Goal: Information Seeking & Learning: Learn about a topic

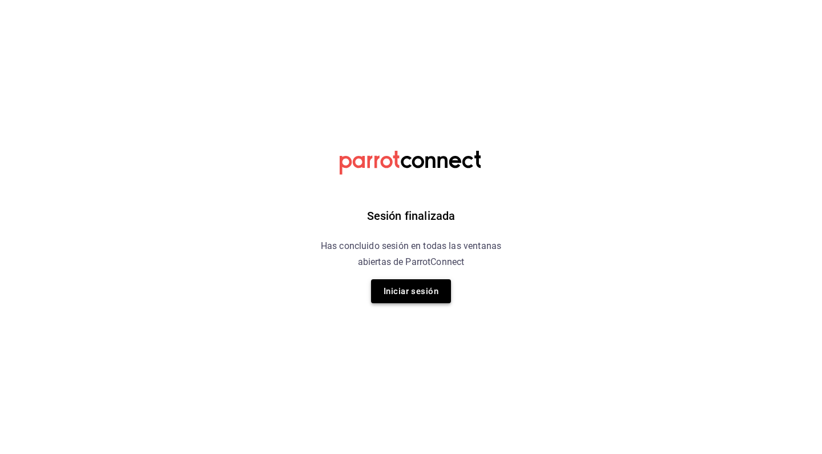
click at [424, 285] on button "Iniciar sesión" at bounding box center [411, 291] width 80 height 24
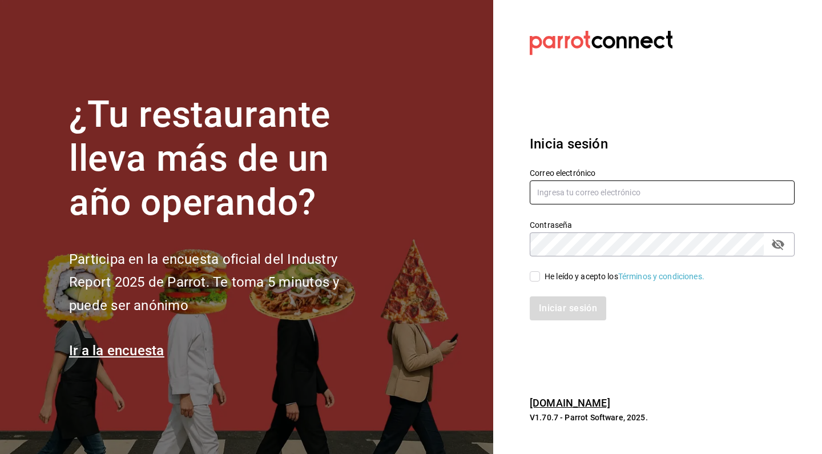
click at [570, 192] on input "text" at bounding box center [662, 192] width 265 height 24
type input "[EMAIL_ADDRESS][DOMAIN_NAME]"
click at [536, 276] on input "He leído y acepto los Términos y condiciones." at bounding box center [535, 276] width 10 height 10
checkbox input "true"
click at [545, 299] on button "Iniciar sesión" at bounding box center [569, 308] width 78 height 24
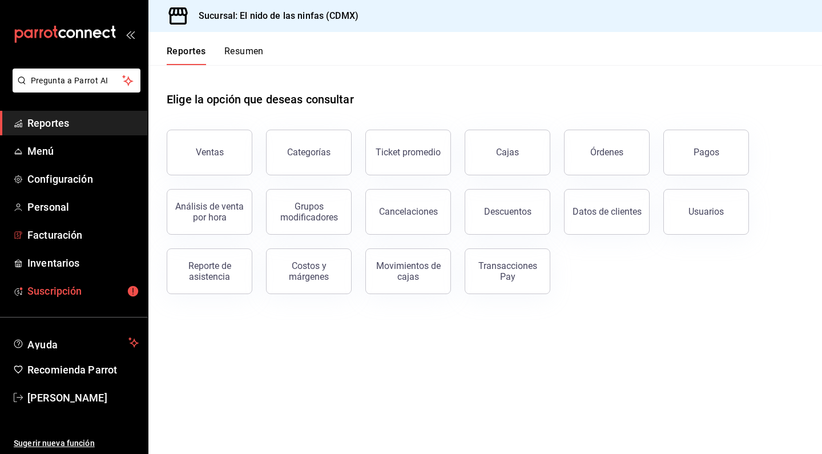
click at [74, 285] on span "Suscripción" at bounding box center [82, 290] width 111 height 15
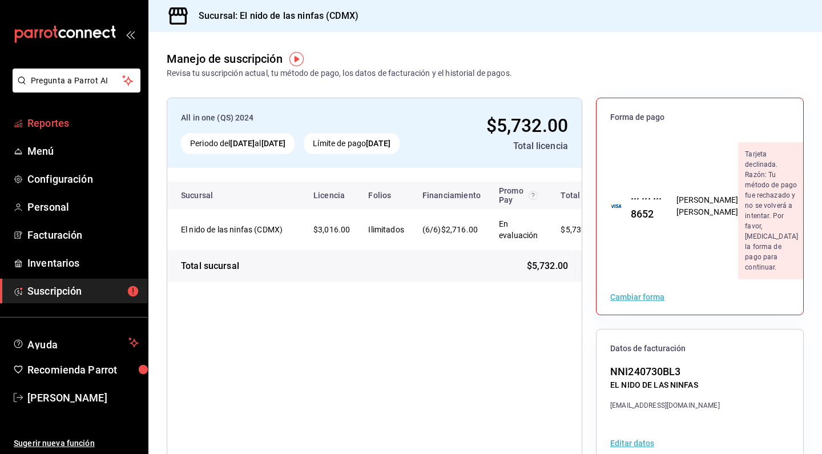
click at [49, 124] on span "Reportes" at bounding box center [82, 122] width 111 height 15
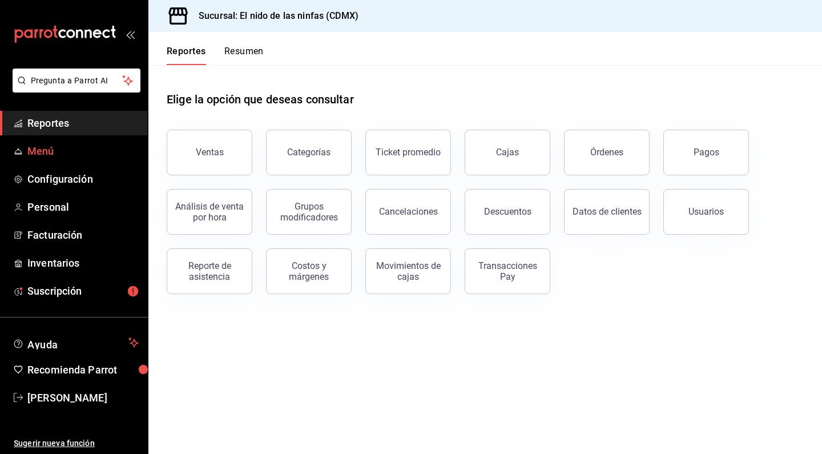
click at [67, 151] on span "Menú" at bounding box center [82, 150] width 111 height 15
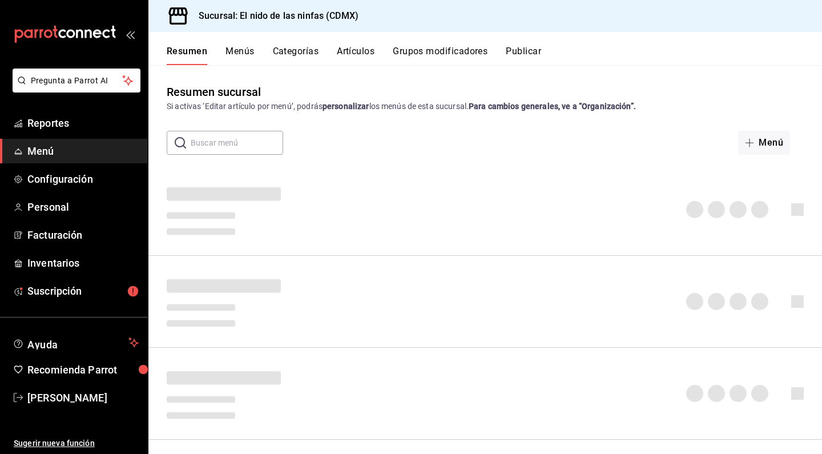
click at [67, 151] on span "Menú" at bounding box center [82, 150] width 111 height 15
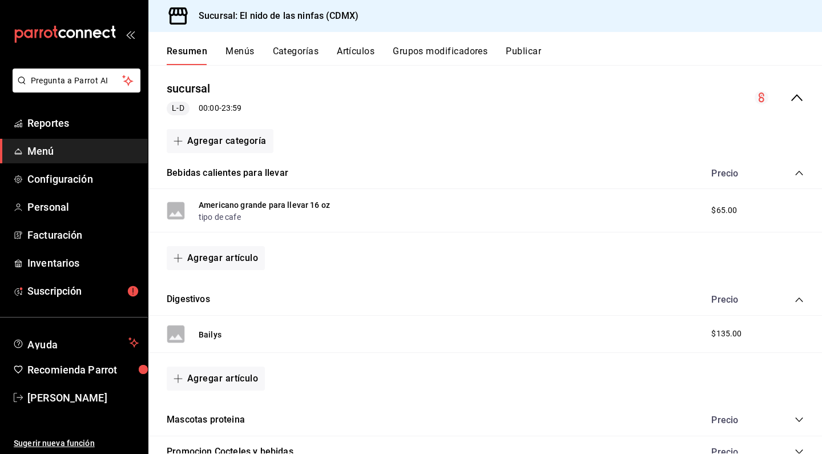
scroll to position [126, 0]
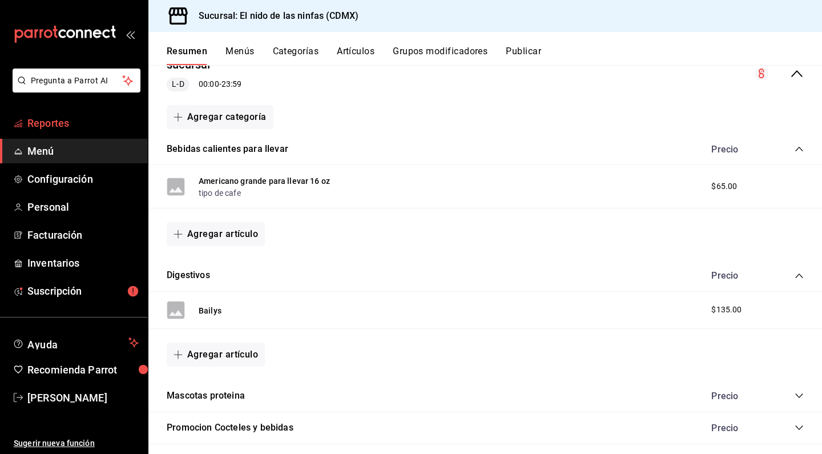
click at [67, 114] on link "Reportes" at bounding box center [74, 123] width 148 height 25
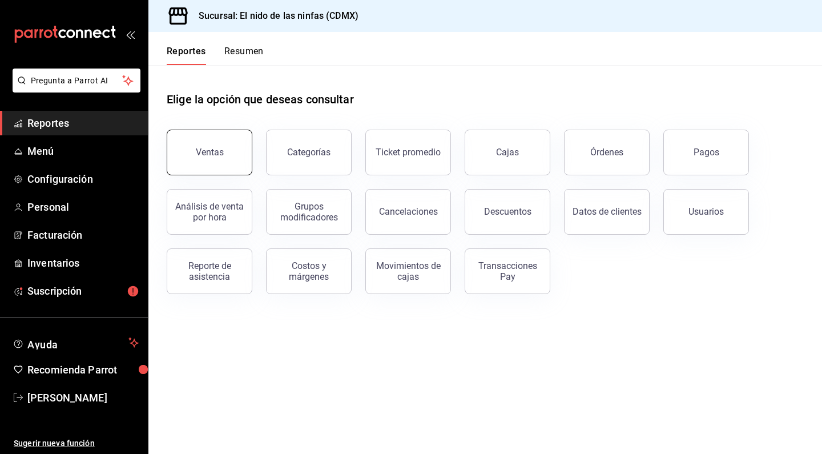
click at [220, 156] on div "Ventas" at bounding box center [210, 152] width 28 height 11
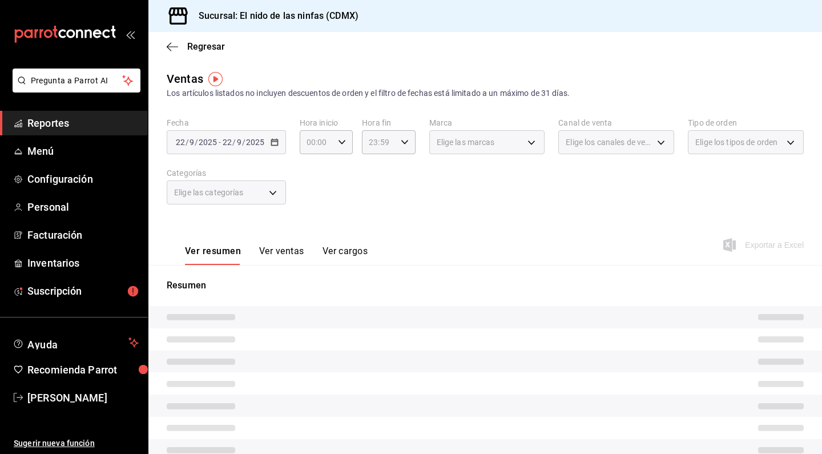
click at [233, 150] on div "[DATE] [DATE] - [DATE] [DATE]" at bounding box center [226, 142] width 119 height 24
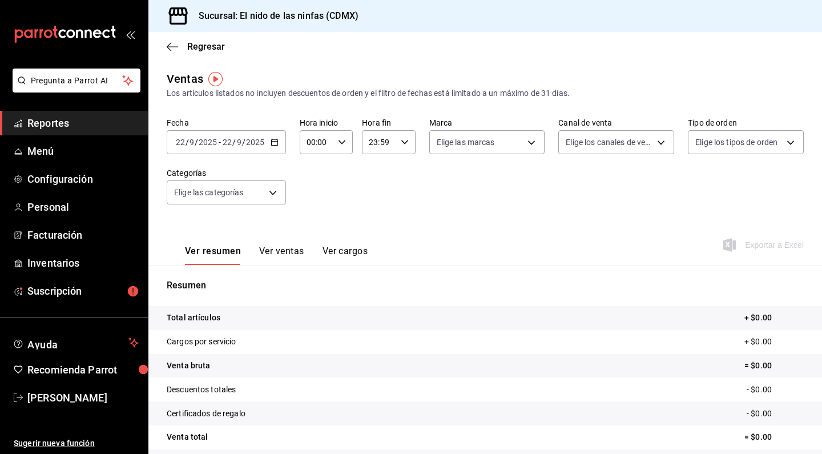
click at [234, 143] on span "/" at bounding box center [233, 142] width 3 height 9
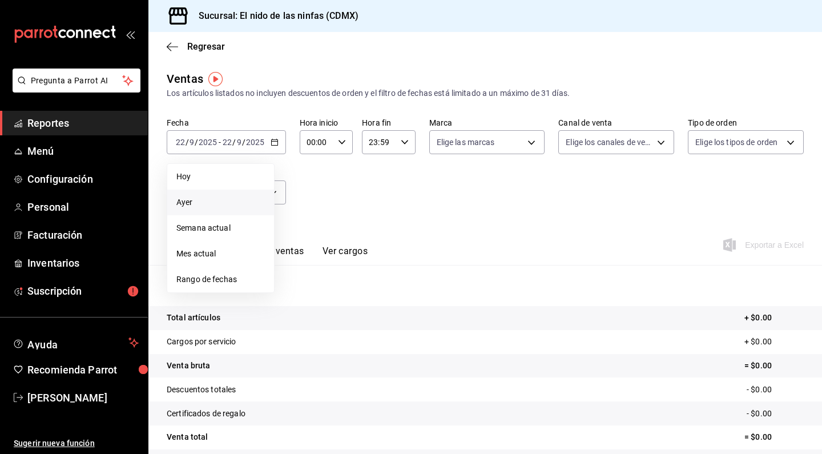
click at [225, 197] on span "Ayer" at bounding box center [220, 202] width 88 height 12
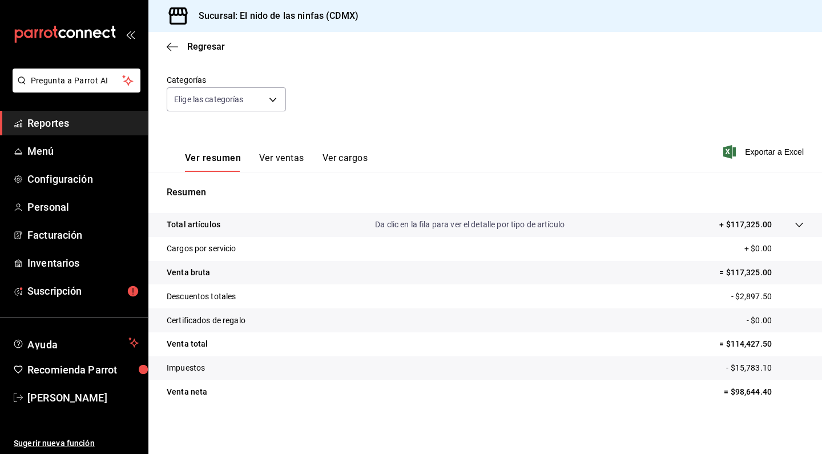
scroll to position [93, 0]
click at [276, 160] on button "Ver ventas" at bounding box center [281, 161] width 45 height 19
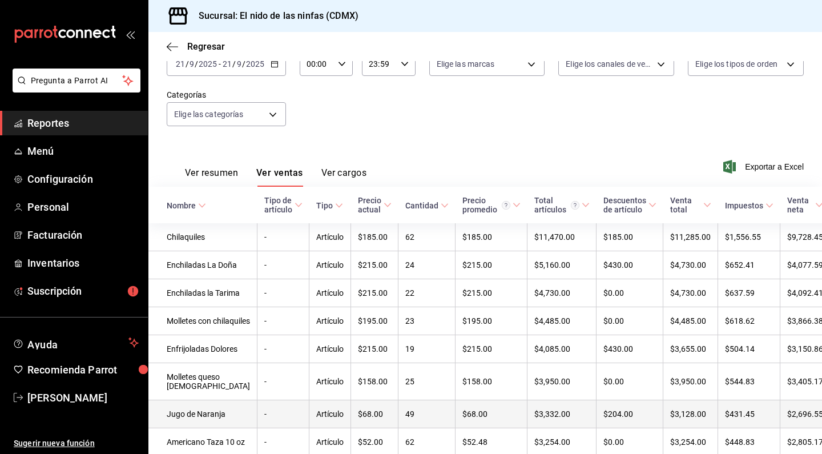
scroll to position [80, 0]
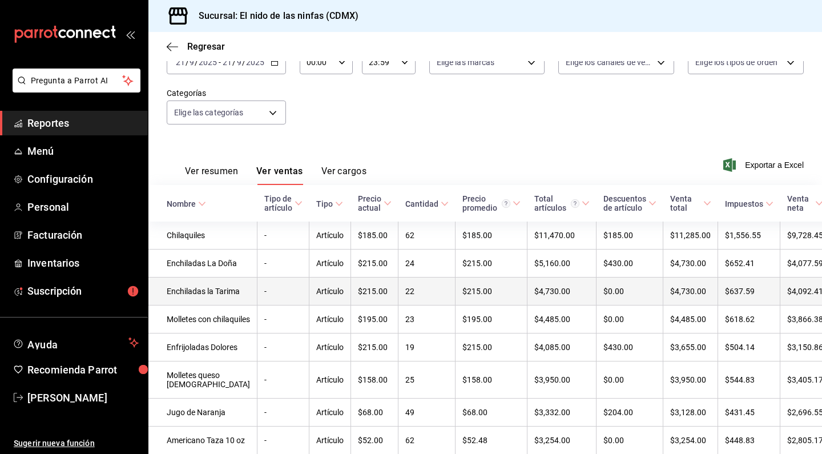
click at [420, 305] on td "22" at bounding box center [426, 291] width 57 height 28
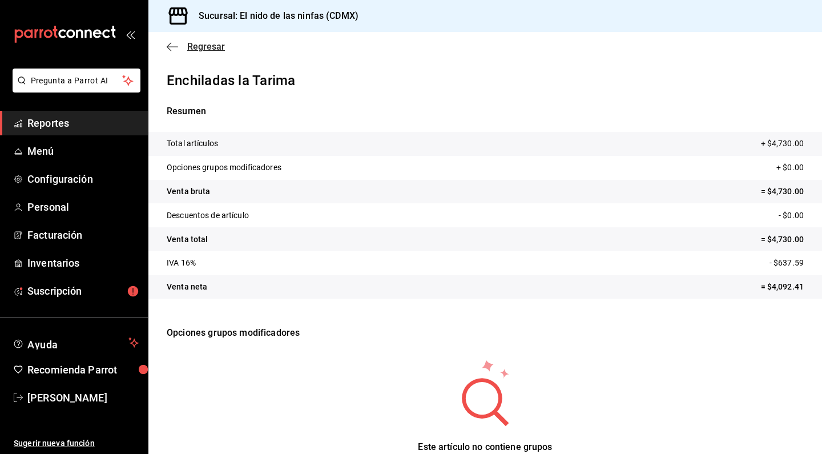
click at [172, 47] on icon "button" at bounding box center [172, 46] width 11 height 1
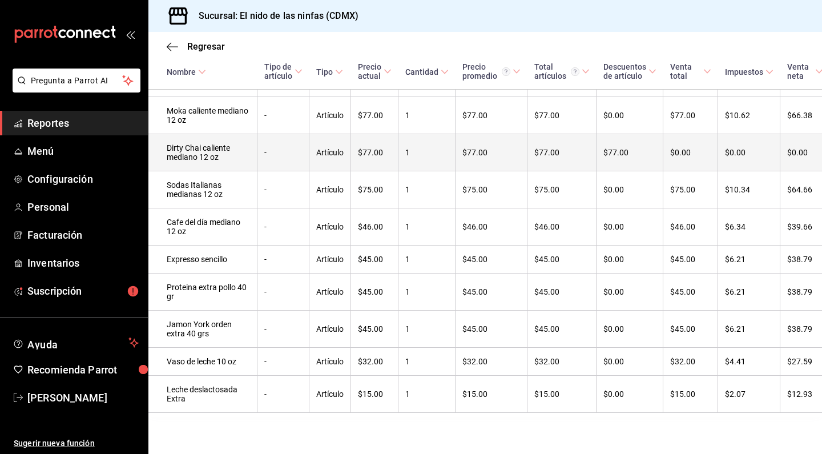
scroll to position [3533, 0]
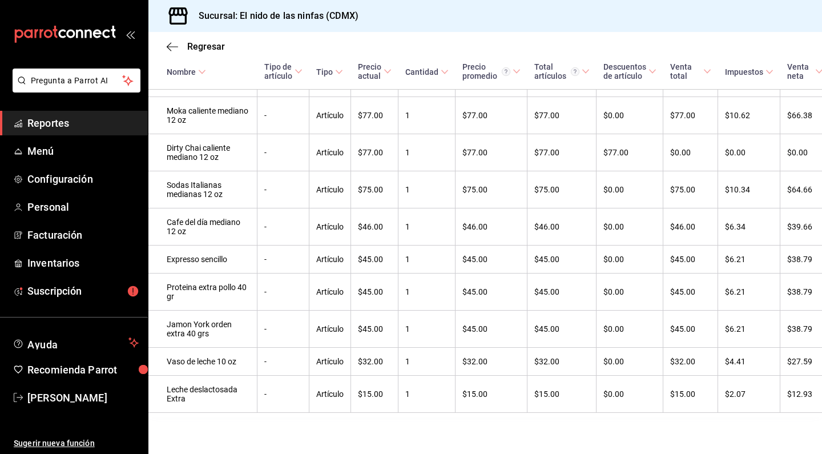
click at [67, 122] on span "Reportes" at bounding box center [82, 122] width 111 height 15
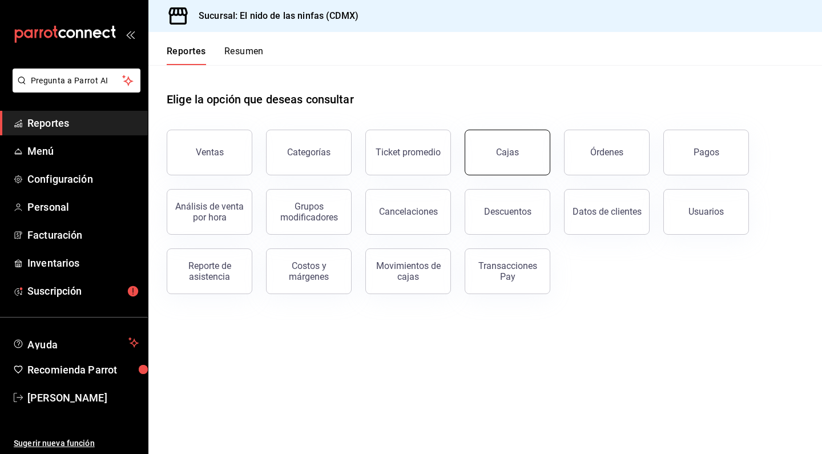
click at [519, 136] on link "Cajas" at bounding box center [508, 153] width 86 height 46
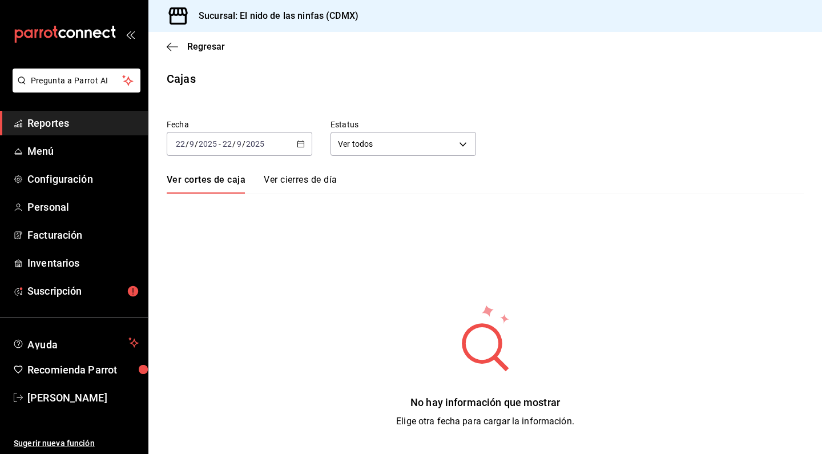
click at [240, 139] on input "9" at bounding box center [239, 143] width 6 height 9
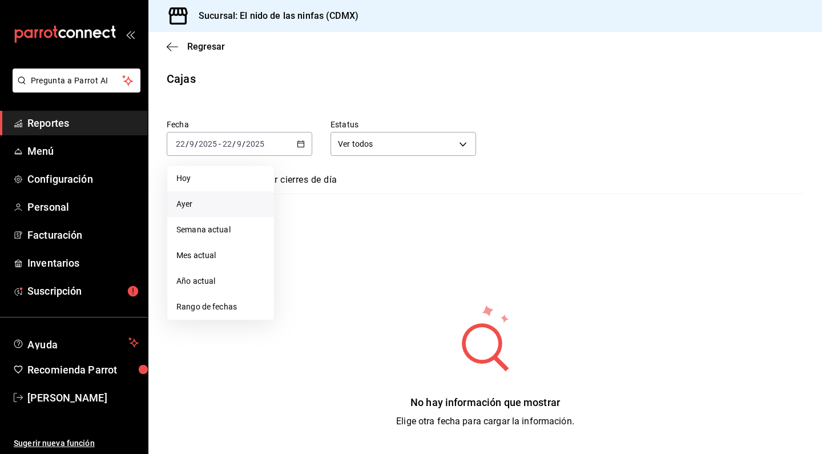
click at [249, 195] on li "Ayer" at bounding box center [220, 204] width 107 height 26
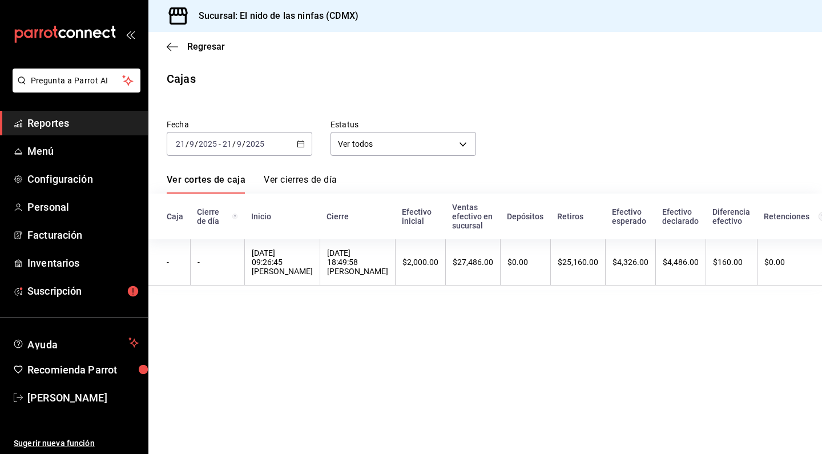
click at [88, 115] on span "Reportes" at bounding box center [82, 122] width 111 height 15
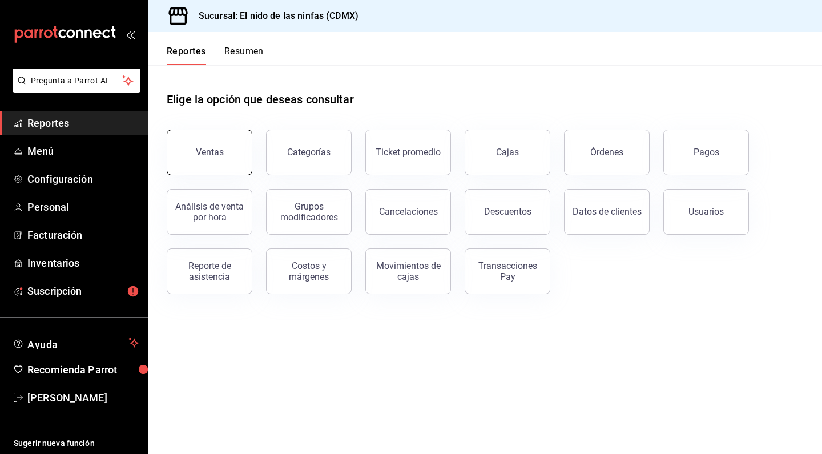
click at [208, 165] on button "Ventas" at bounding box center [210, 153] width 86 height 46
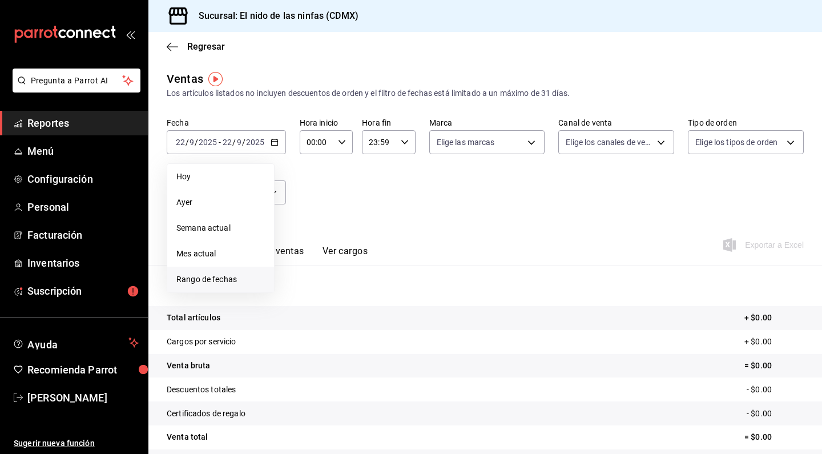
click at [232, 282] on span "Rango de fechas" at bounding box center [220, 279] width 88 height 12
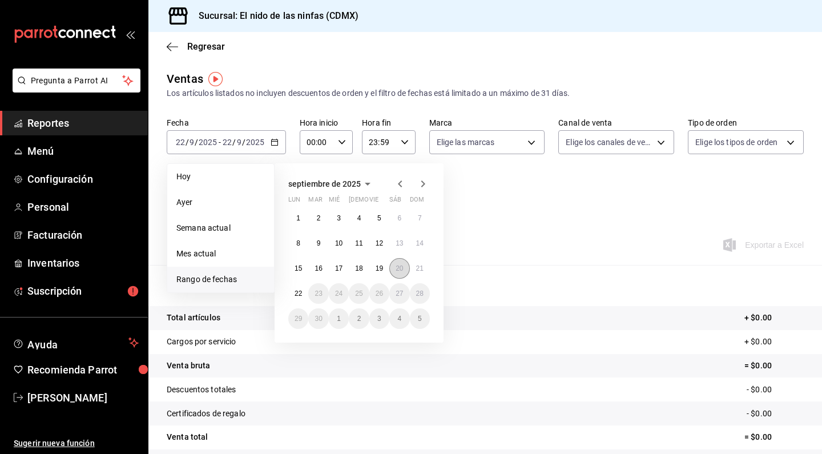
click at [400, 269] on abbr "20" at bounding box center [398, 268] width 7 height 8
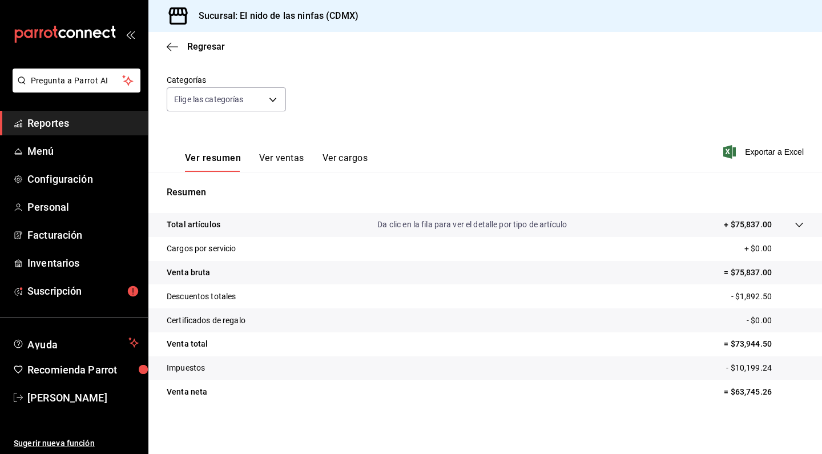
scroll to position [27, 0]
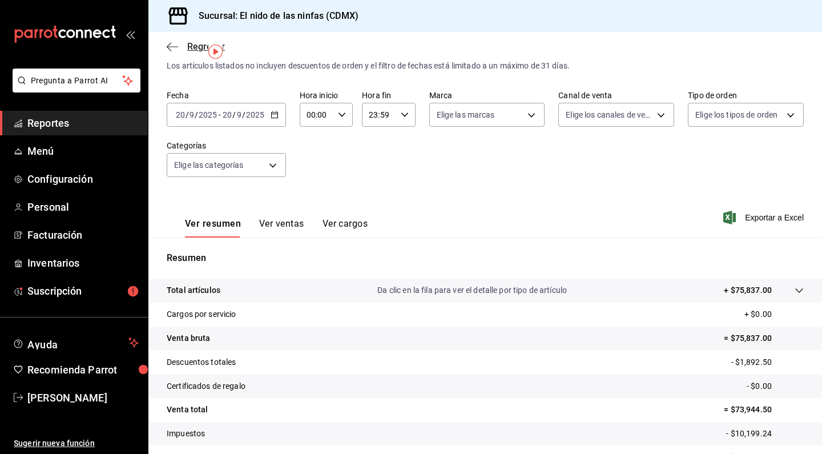
click at [169, 51] on icon "button" at bounding box center [172, 47] width 11 height 10
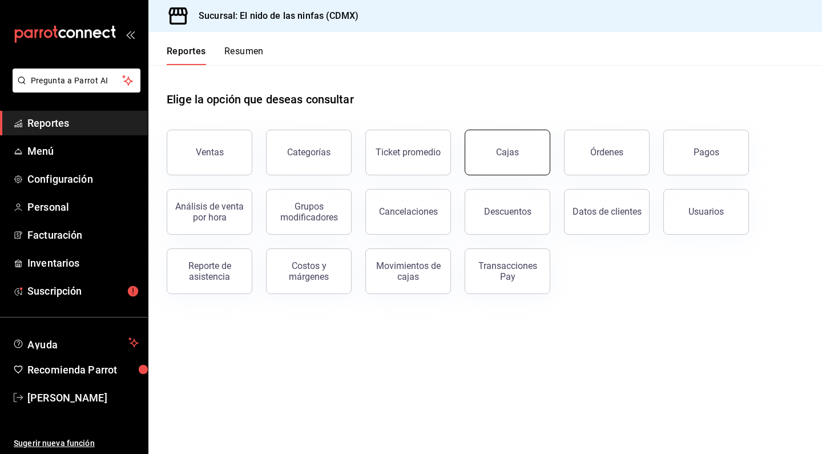
click at [532, 164] on link "Cajas" at bounding box center [508, 153] width 86 height 46
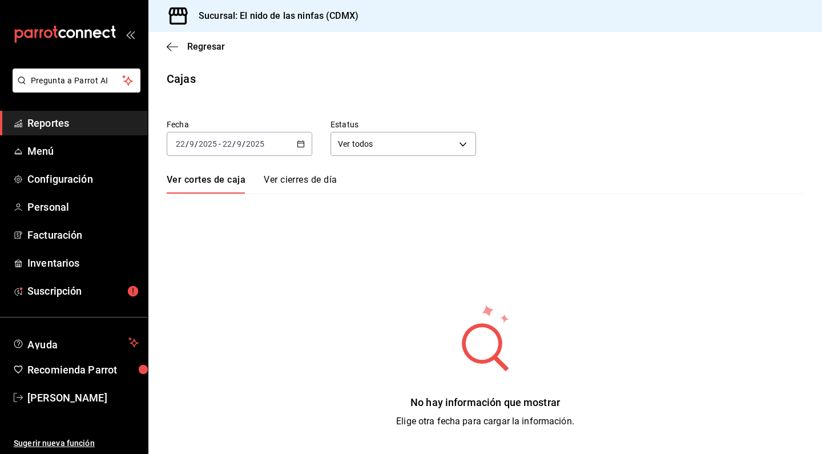
click at [293, 143] on div "[DATE] [DATE] - [DATE] [DATE]" at bounding box center [240, 144] width 146 height 24
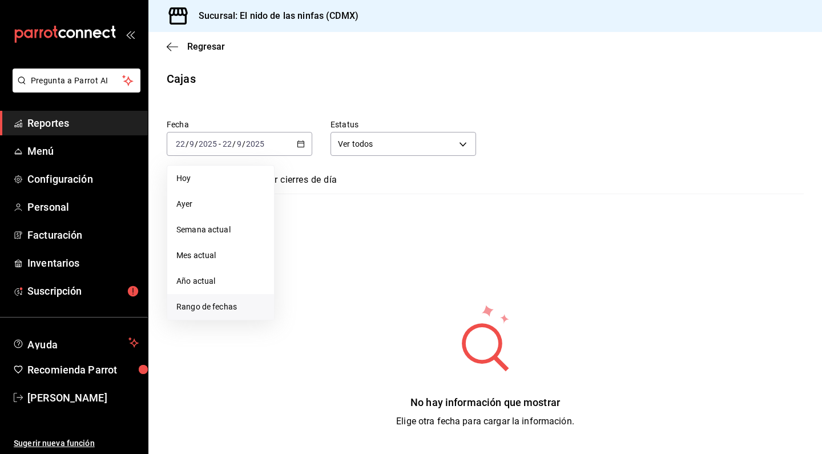
click at [236, 313] on li "Rango de fechas" at bounding box center [220, 307] width 107 height 26
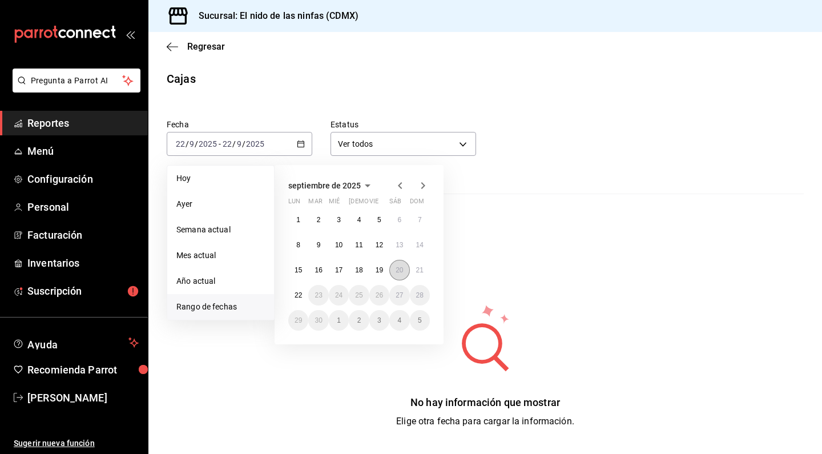
click at [399, 270] on abbr "20" at bounding box center [398, 270] width 7 height 8
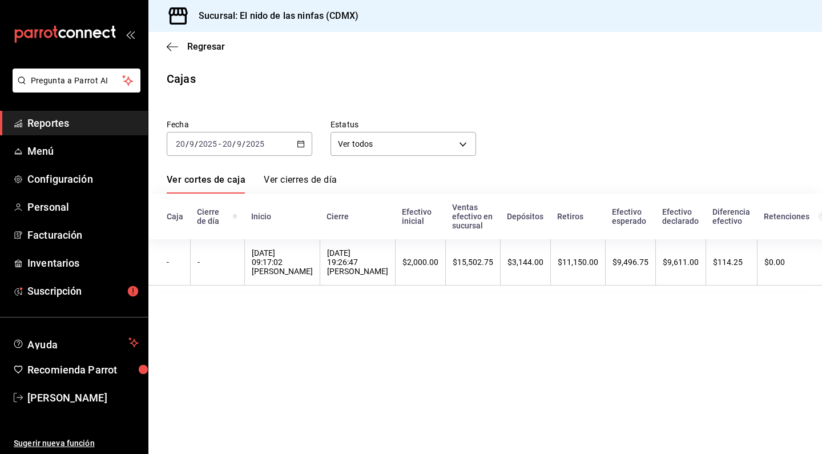
click at [75, 117] on span "Reportes" at bounding box center [82, 122] width 111 height 15
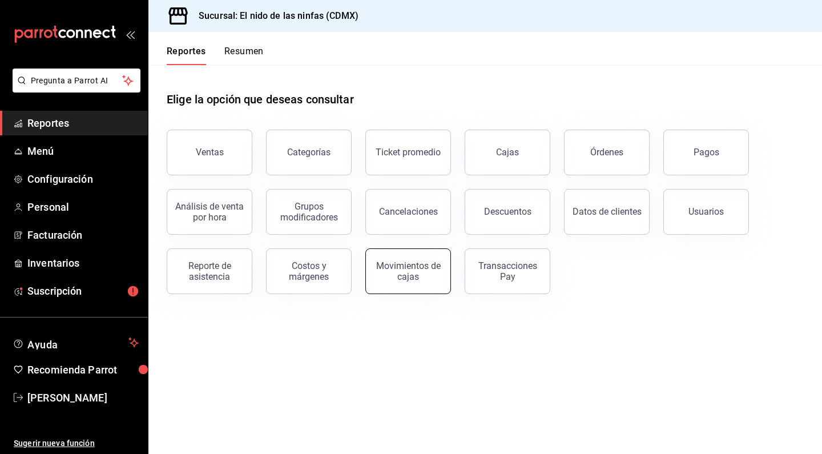
click at [390, 277] on div "Movimientos de cajas" at bounding box center [408, 271] width 71 height 22
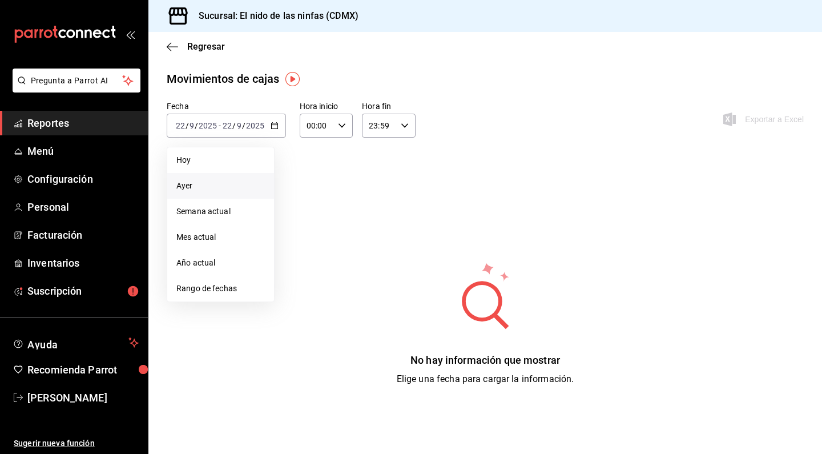
click at [216, 183] on span "Ayer" at bounding box center [220, 186] width 88 height 12
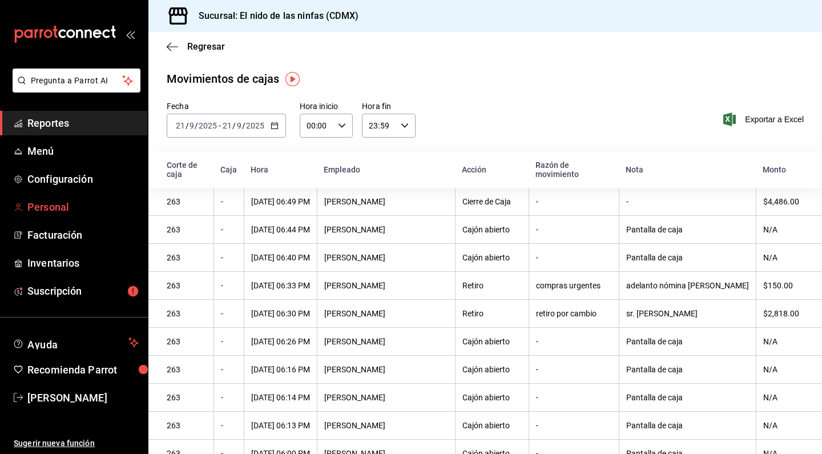
click at [49, 205] on span "Personal" at bounding box center [82, 206] width 111 height 15
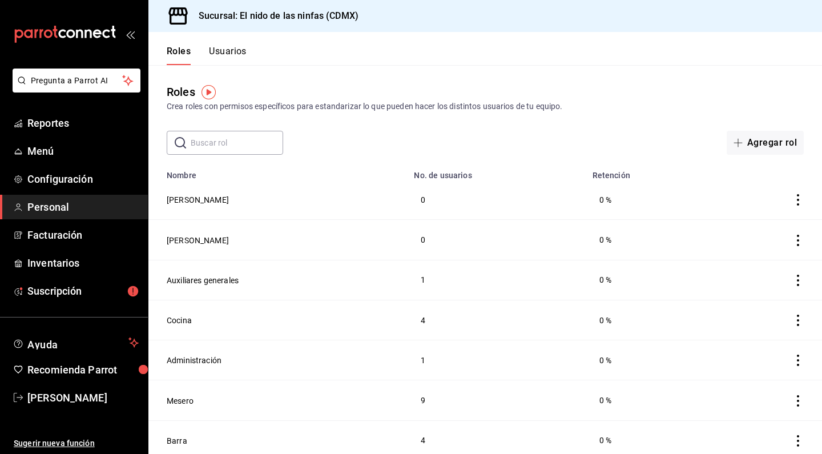
click at [237, 49] on button "Usuarios" at bounding box center [228, 55] width 38 height 19
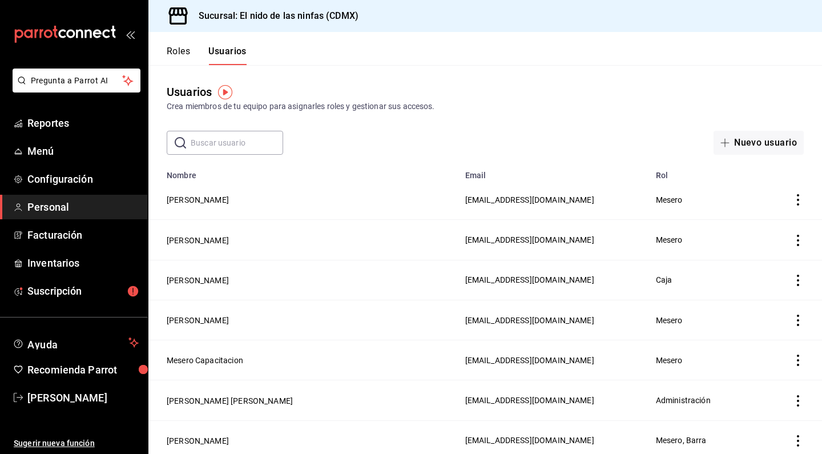
click at [169, 56] on button "Roles" at bounding box center [178, 55] width 23 height 19
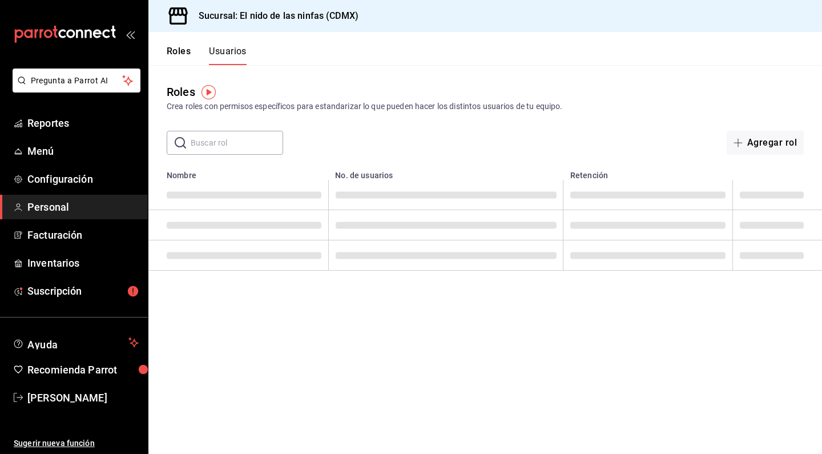
click at [172, 52] on button "Roles" at bounding box center [179, 55] width 24 height 19
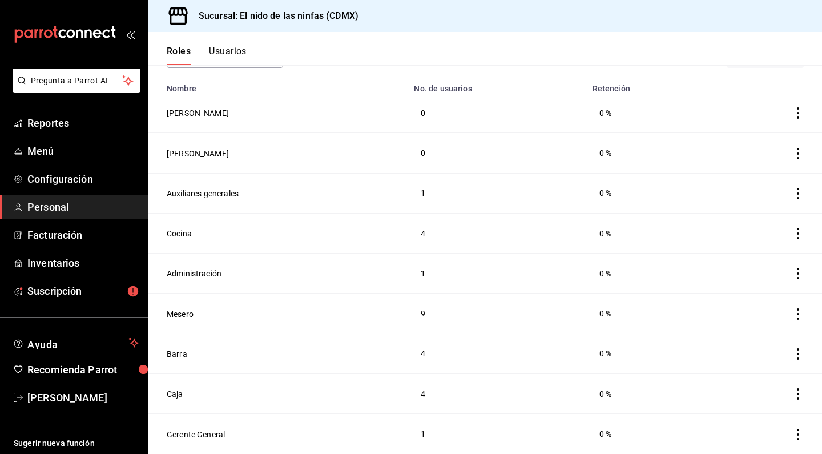
scroll to position [87, 0]
click at [212, 273] on button "Administración" at bounding box center [194, 273] width 55 height 11
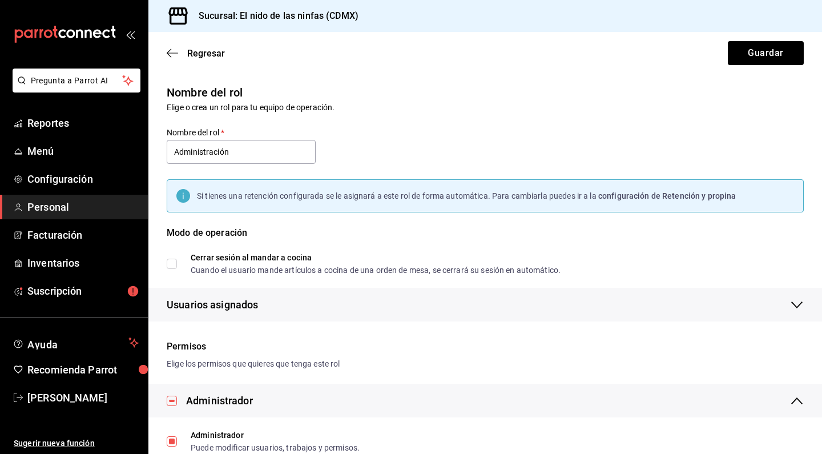
checkbox input "true"
click at [60, 124] on span "Reportes" at bounding box center [82, 122] width 111 height 15
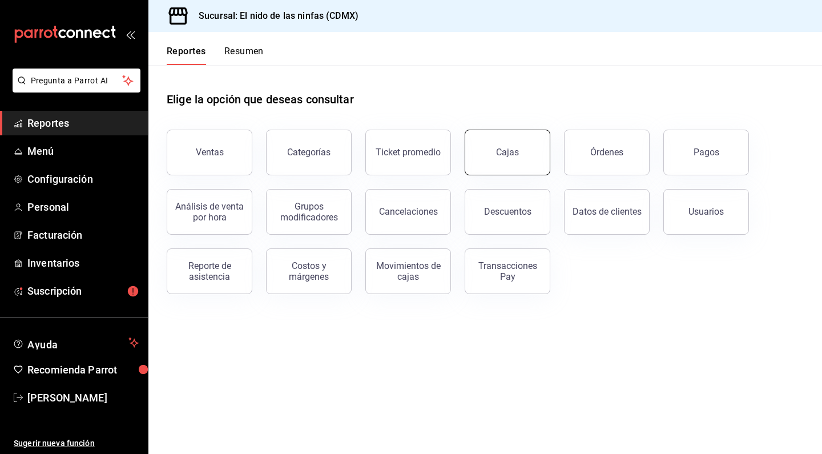
click at [495, 156] on link "Cajas" at bounding box center [508, 153] width 86 height 46
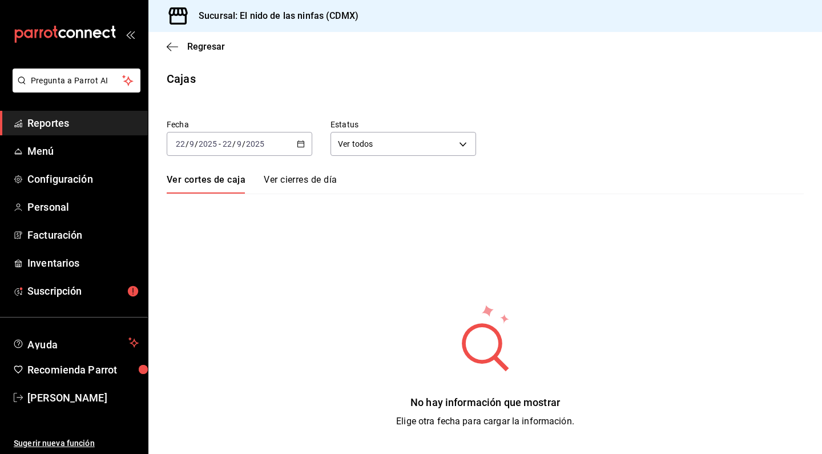
click at [64, 29] on icon "mailbox folders" at bounding box center [65, 34] width 103 height 17
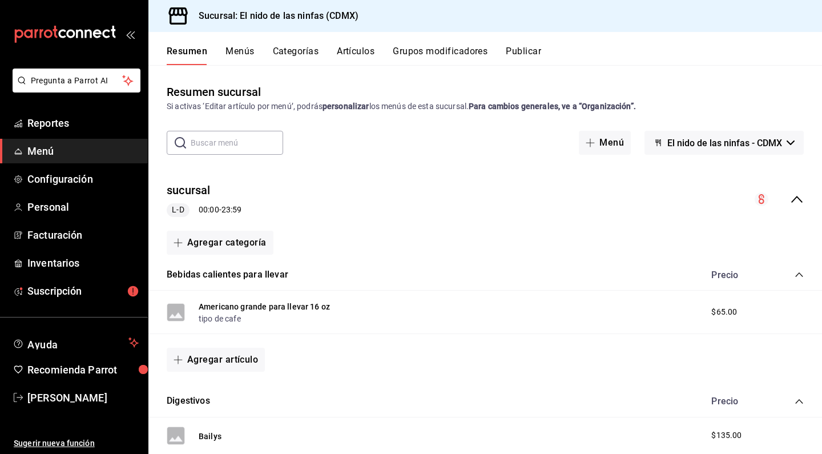
click at [71, 31] on icon "mailbox folders" at bounding box center [70, 33] width 9 height 9
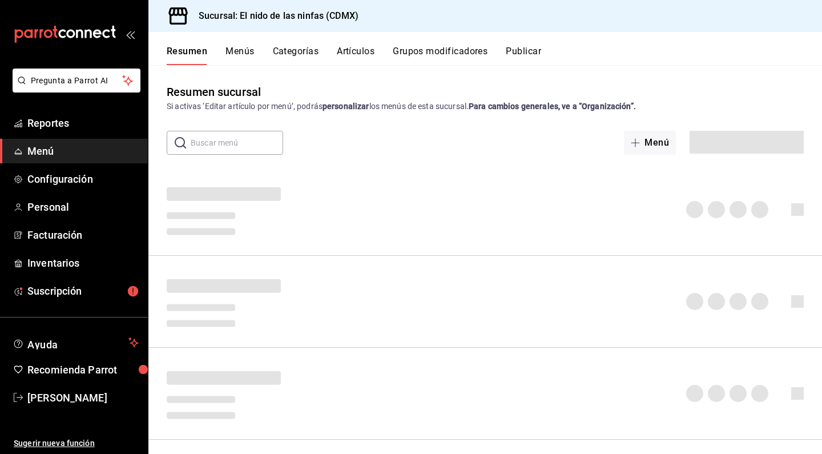
click at [462, 47] on button "Grupos modificadores" at bounding box center [440, 55] width 95 height 19
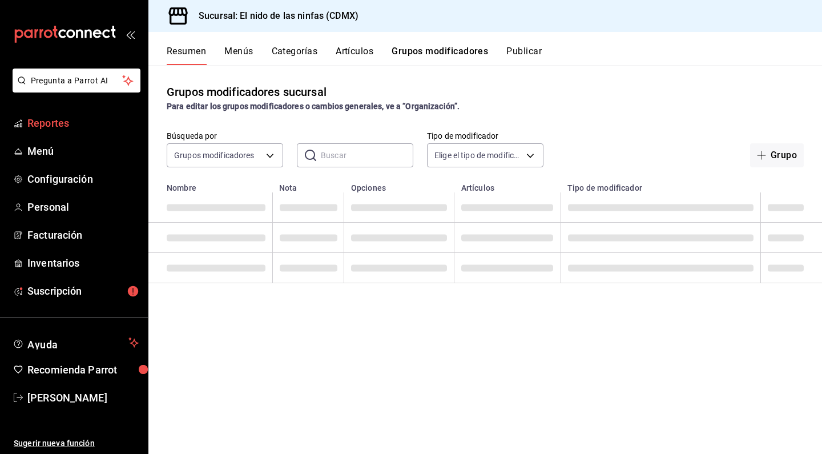
click at [52, 127] on span "Reportes" at bounding box center [82, 122] width 111 height 15
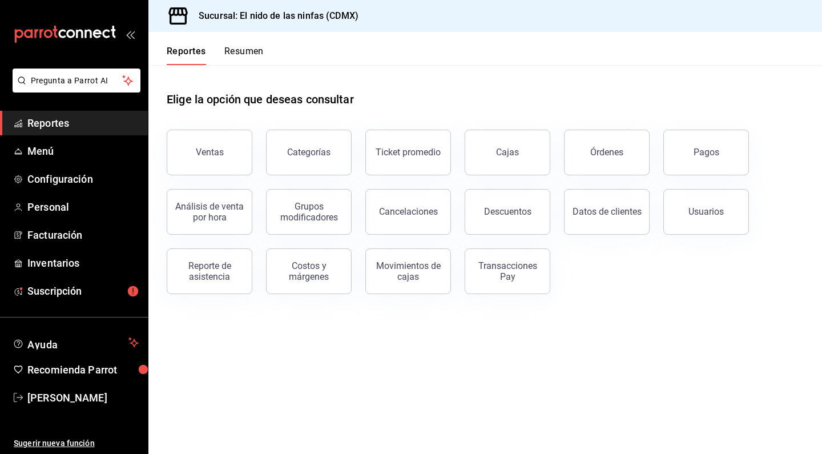
click at [52, 127] on span "Reportes" at bounding box center [82, 122] width 111 height 15
click at [524, 199] on button "Descuentos" at bounding box center [508, 212] width 86 height 46
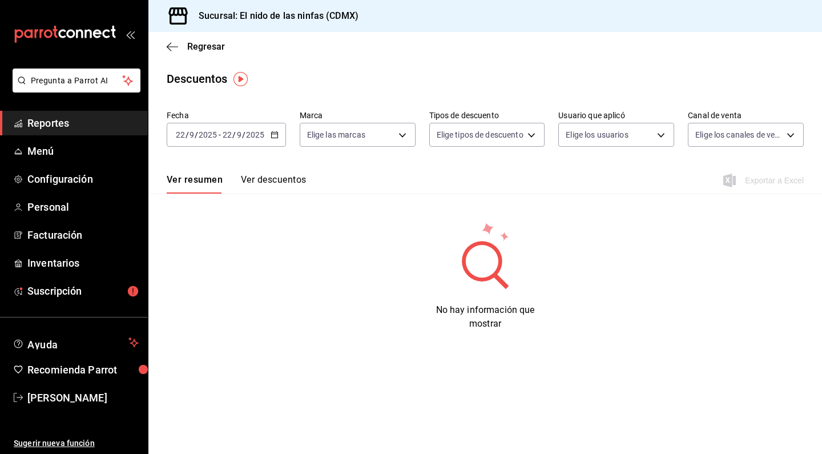
click at [236, 138] on input "9" at bounding box center [239, 134] width 6 height 9
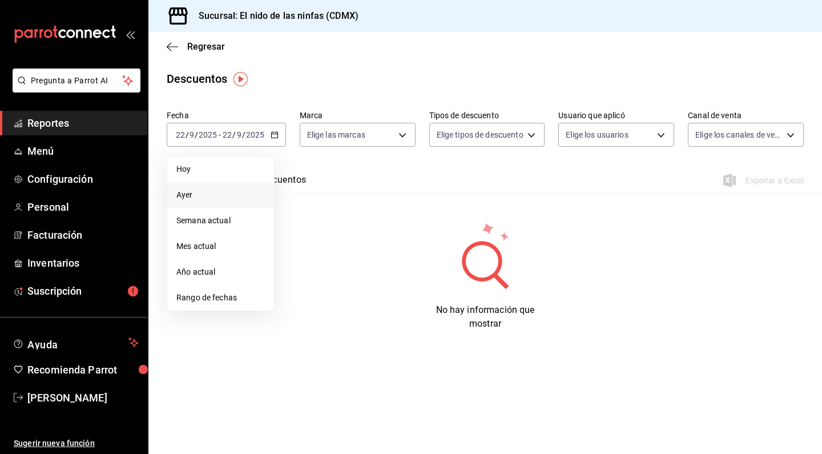
click at [232, 199] on span "Ayer" at bounding box center [220, 195] width 88 height 12
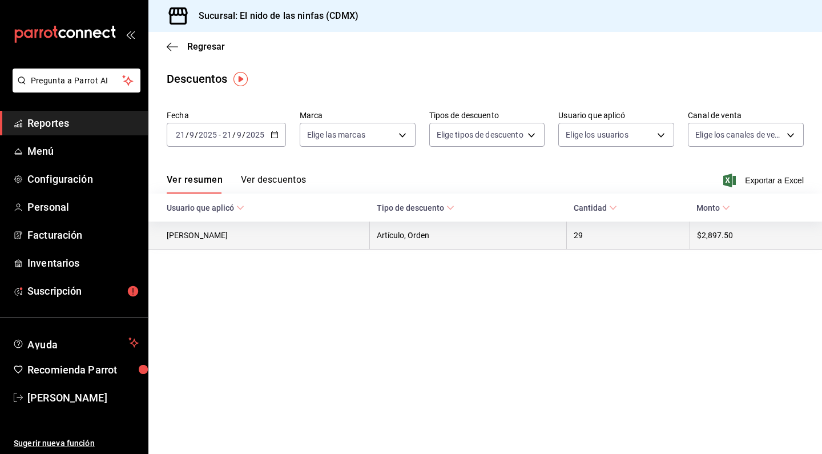
click at [404, 246] on th "Artículo, Orden" at bounding box center [468, 235] width 197 height 28
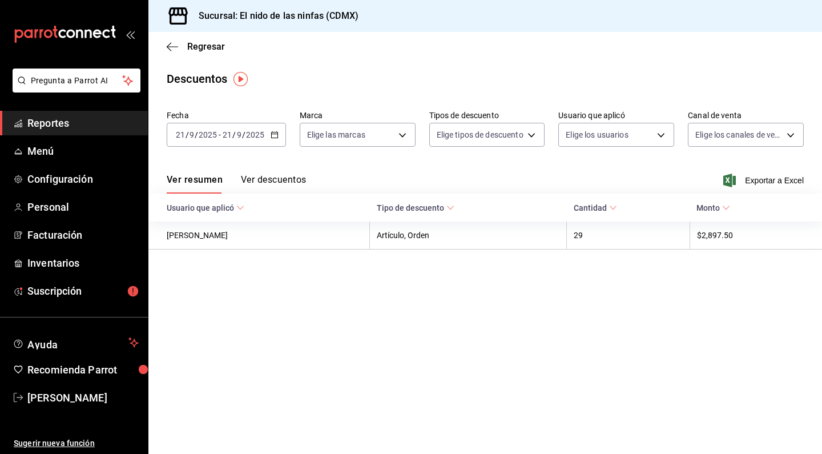
click at [383, 249] on table "Usuario que aplicó Tipo de descuento Cantidad Monto [PERSON_NAME] Artículo, Ord…" at bounding box center [484, 221] width 673 height 56
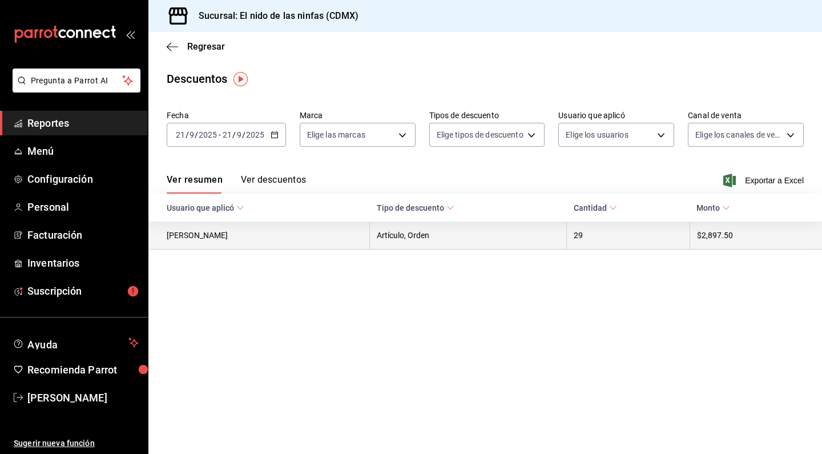
click at [404, 241] on th "Artículo, Orden" at bounding box center [468, 235] width 197 height 28
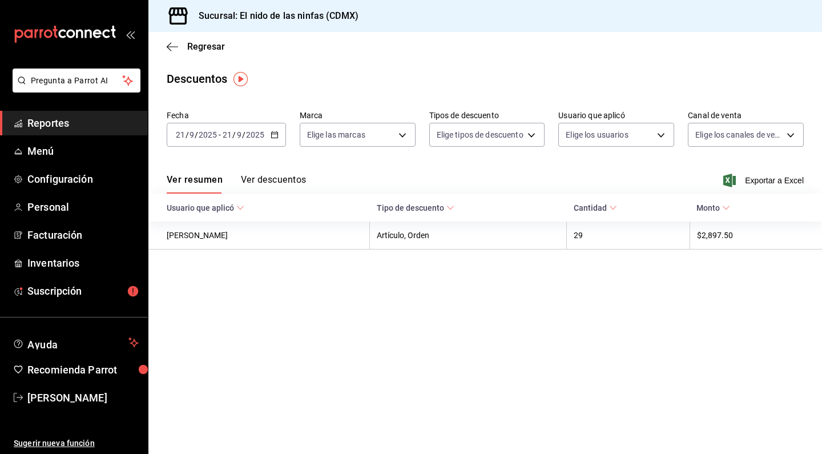
click at [726, 209] on icon at bounding box center [726, 208] width 8 height 8
click at [235, 211] on span "Usuario que aplicó" at bounding box center [206, 207] width 78 height 9
click at [168, 47] on icon "button" at bounding box center [172, 47] width 11 height 10
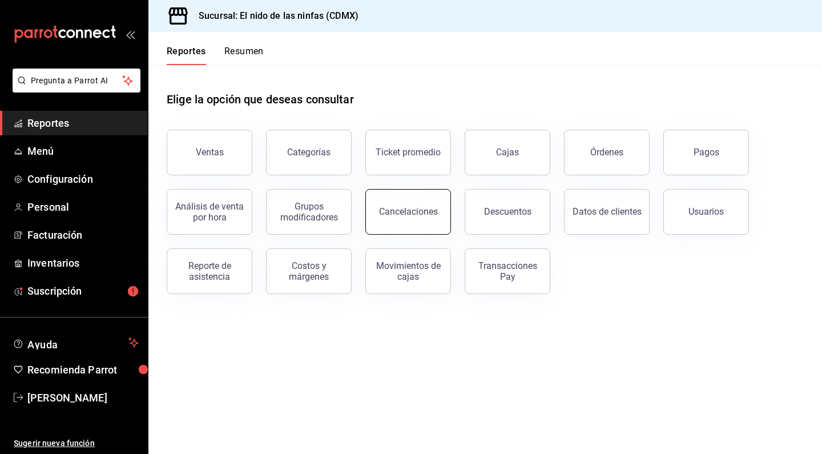
click at [387, 215] on div "Cancelaciones" at bounding box center [408, 211] width 59 height 11
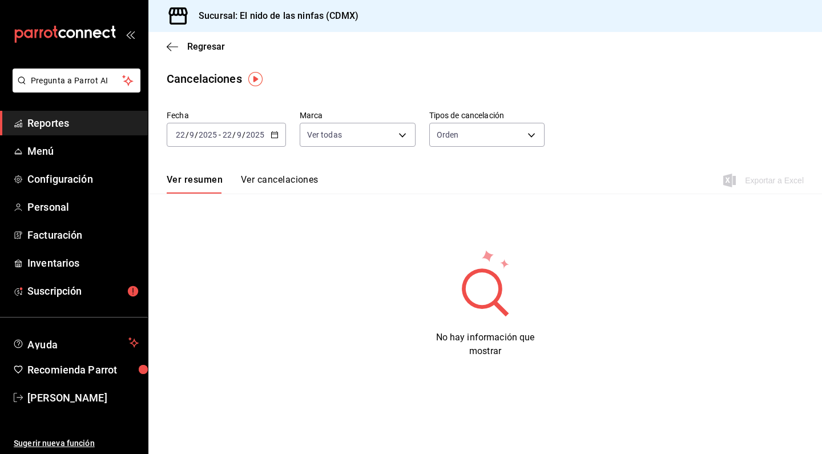
click at [252, 129] on div "[DATE] [DATE] - [DATE] [DATE]" at bounding box center [226, 135] width 119 height 24
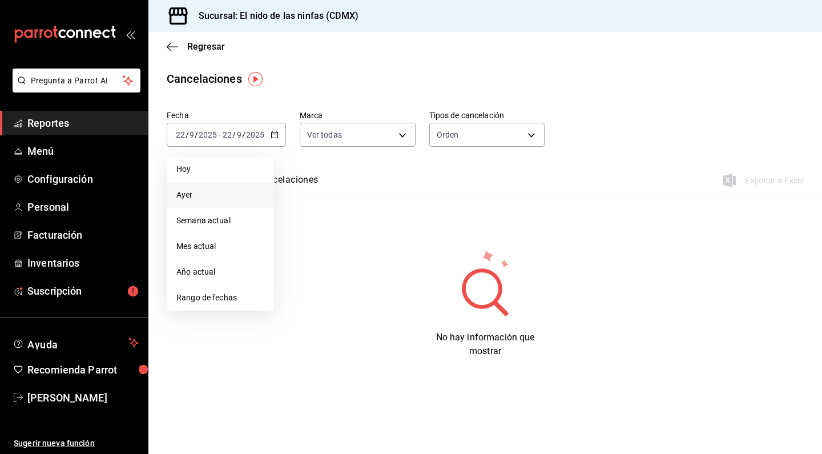
click at [240, 196] on span "Ayer" at bounding box center [220, 195] width 88 height 12
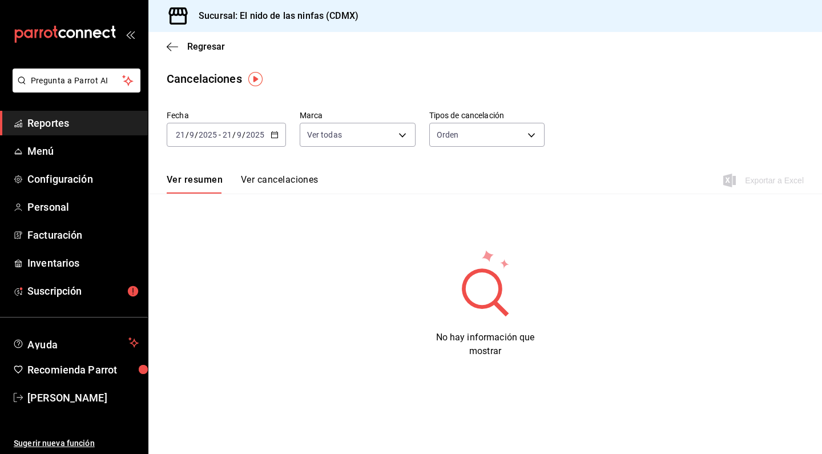
click at [212, 131] on input "2025" at bounding box center [207, 134] width 19 height 9
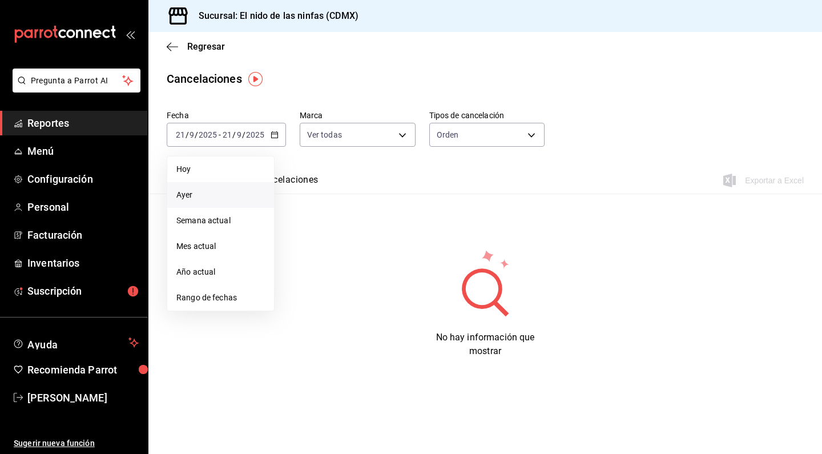
click at [51, 40] on icon "mailbox folders" at bounding box center [65, 34] width 103 height 17
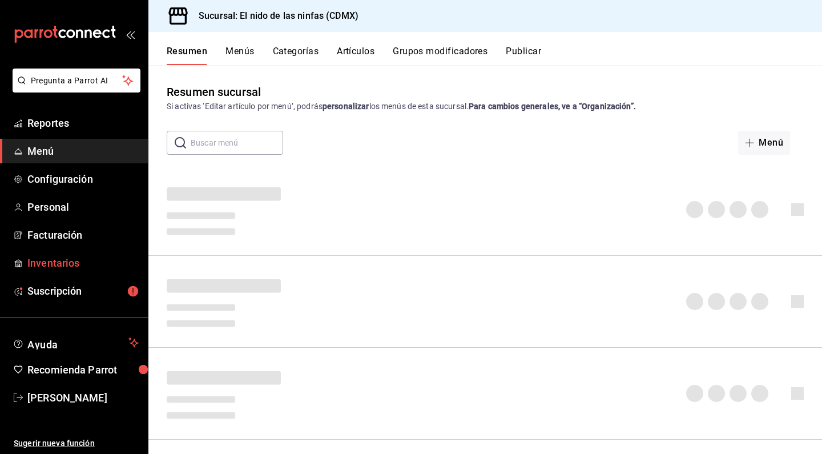
click at [52, 265] on span "Inventarios" at bounding box center [82, 262] width 111 height 15
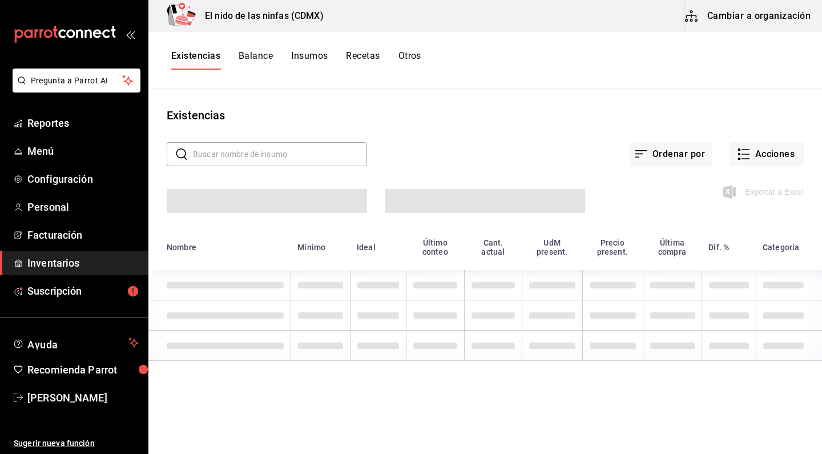
scroll to position [1, 0]
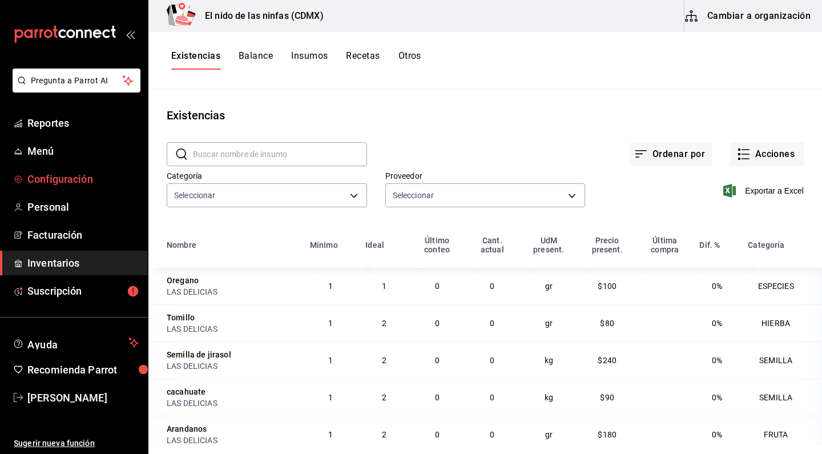
click at [63, 178] on span "Configuración" at bounding box center [82, 178] width 111 height 15
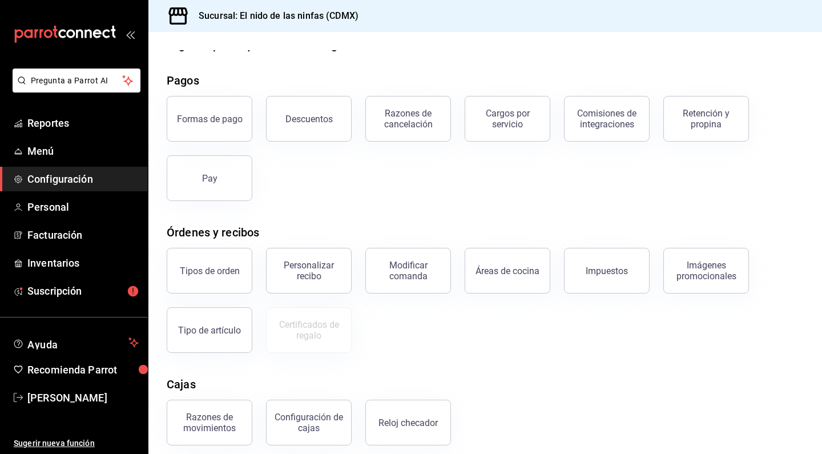
scroll to position [18, 0]
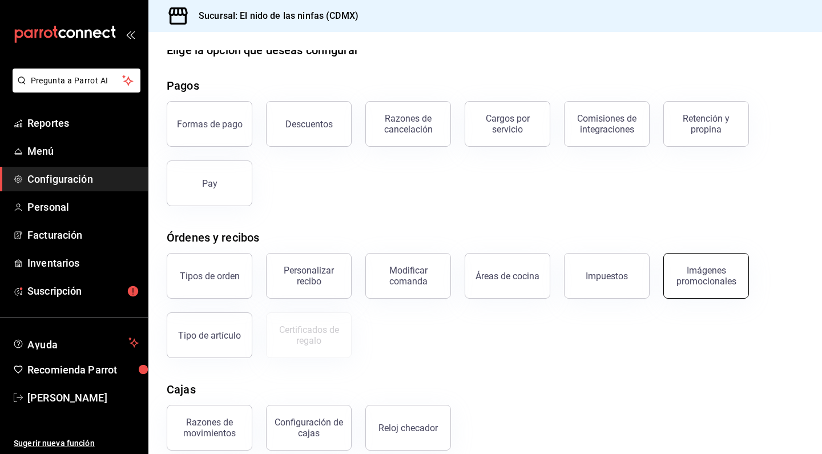
click at [701, 289] on button "Imágenes promocionales" at bounding box center [706, 276] width 86 height 46
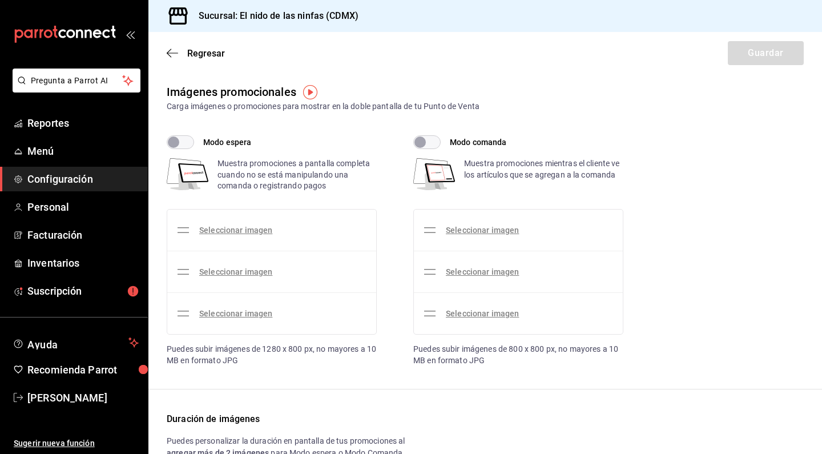
checkbox input "true"
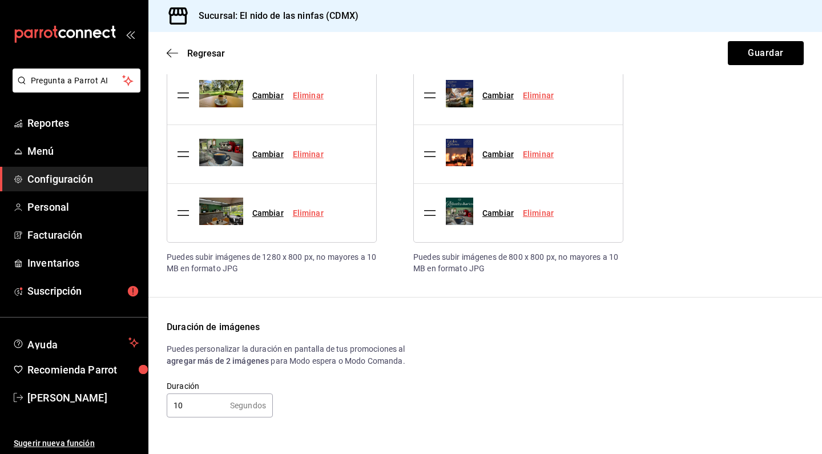
scroll to position [143, 0]
click at [210, 403] on input "10" at bounding box center [196, 405] width 59 height 23
type input "1"
click at [552, 374] on div "Duración de imágenes Puedes personalizar la duración en pantalla de tus promoci…" at bounding box center [485, 369] width 637 height 97
click at [766, 52] on button "Guardar" at bounding box center [766, 53] width 76 height 24
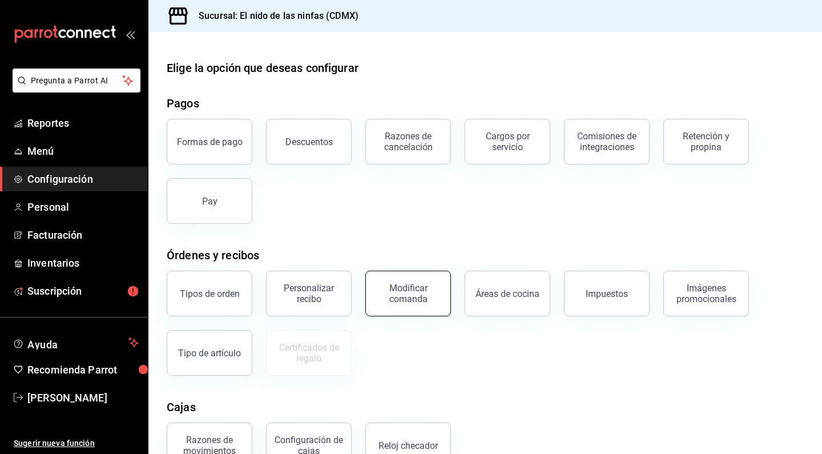
click at [426, 309] on button "Modificar comanda" at bounding box center [408, 293] width 86 height 46
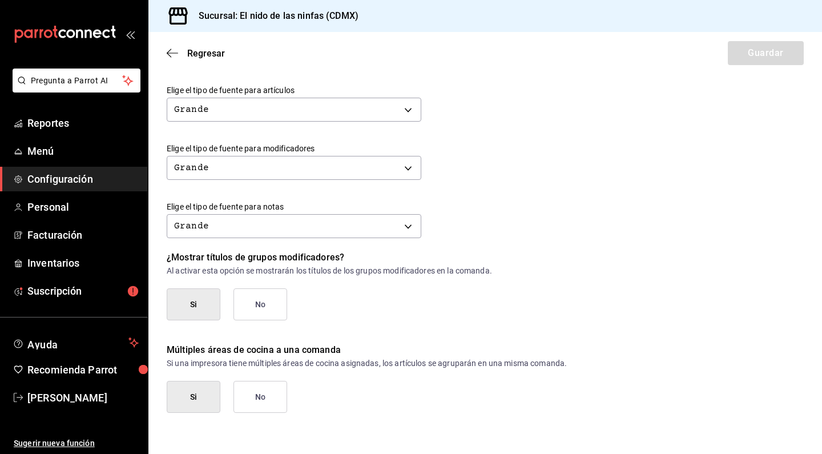
scroll to position [458, 0]
click at [170, 49] on icon "button" at bounding box center [172, 53] width 11 height 10
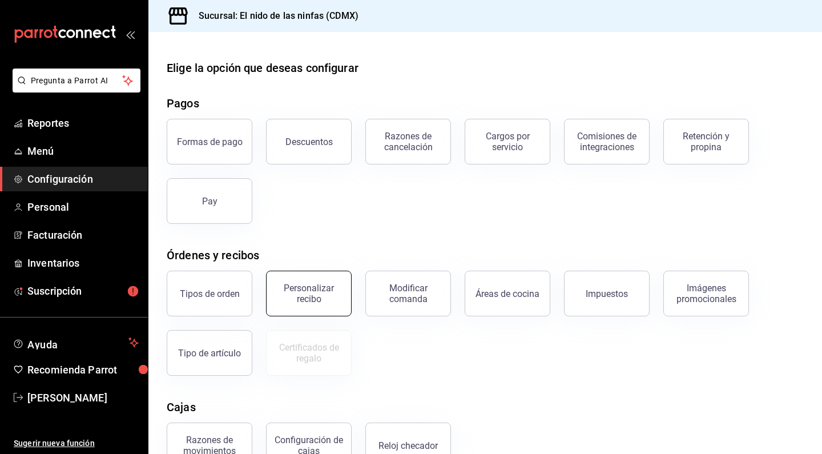
click at [325, 292] on div "Personalizar recibo" at bounding box center [308, 293] width 71 height 22
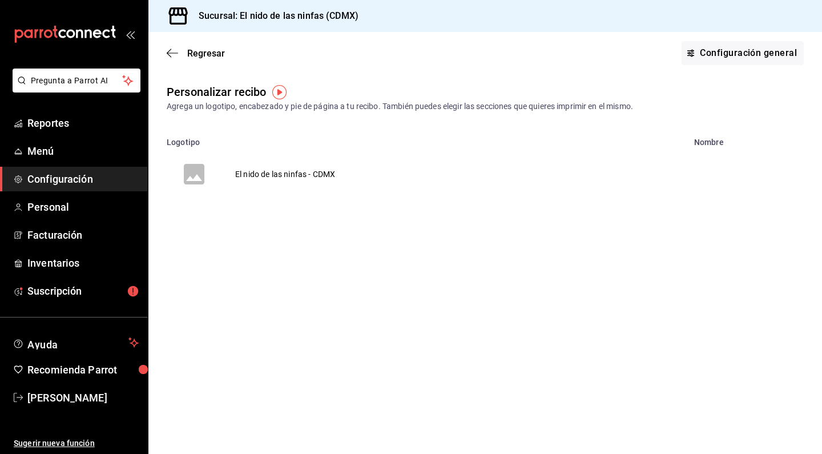
click at [284, 172] on td "El nido de las ninfas - CDMX" at bounding box center [284, 174] width 127 height 55
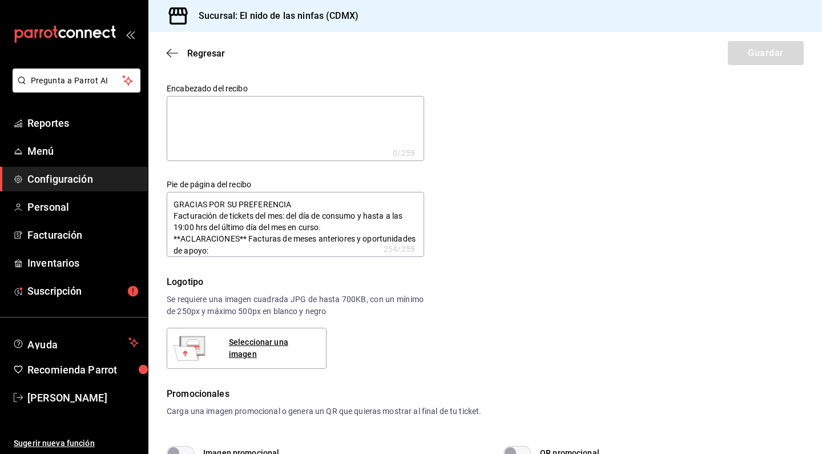
type textarea "x"
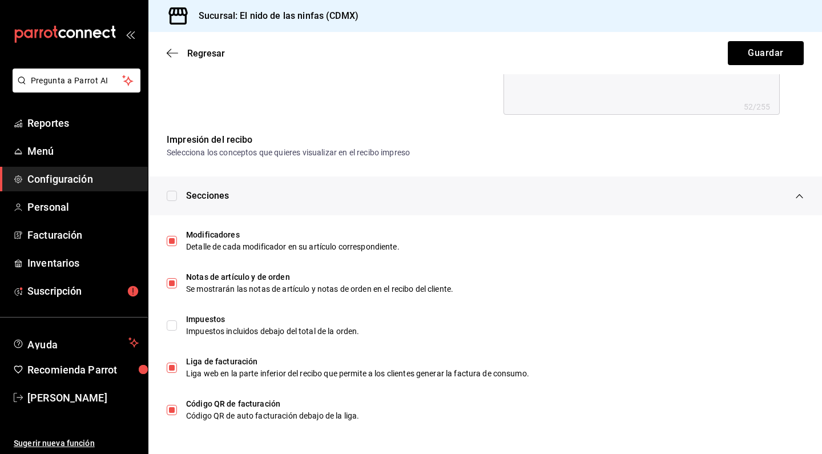
scroll to position [510, 0]
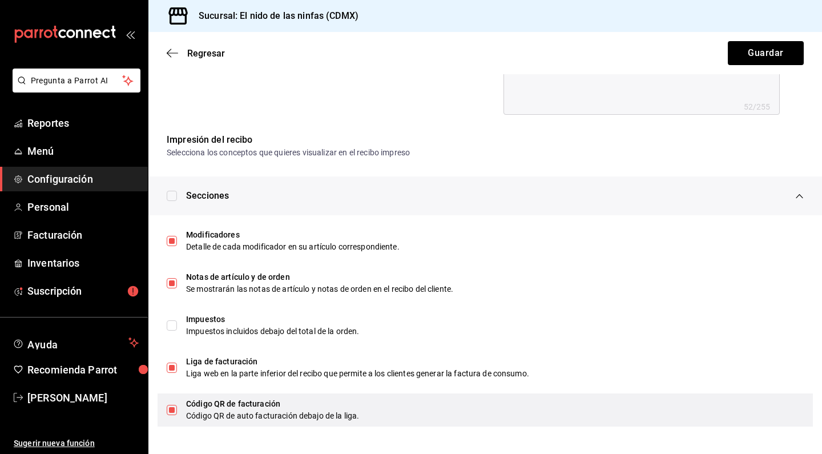
click at [174, 409] on input "checkbox" at bounding box center [172, 410] width 10 height 10
checkbox input "false"
type textarea "x"
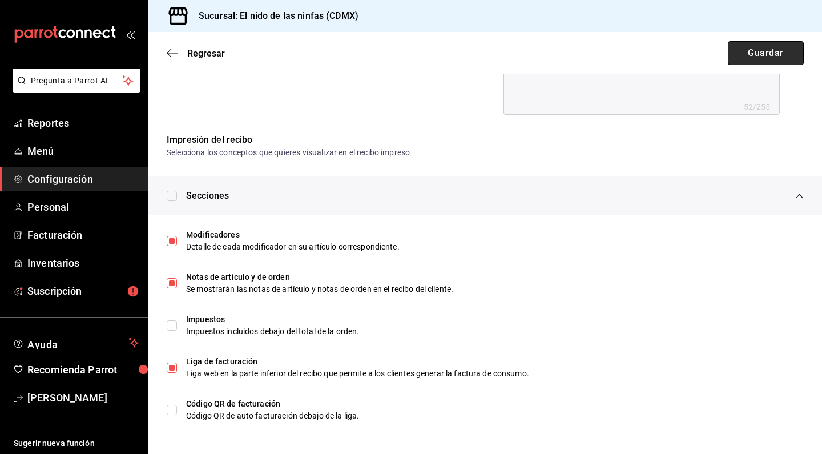
click at [752, 57] on button "Guardar" at bounding box center [766, 53] width 76 height 24
type textarea "x"
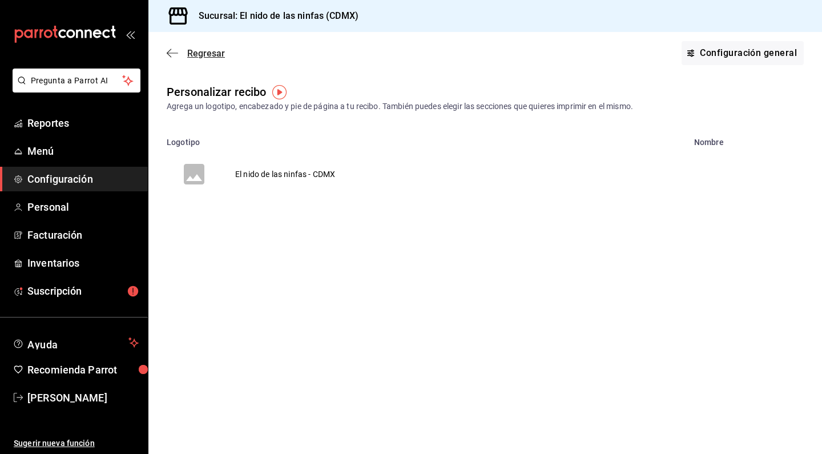
click at [204, 54] on span "Regresar" at bounding box center [206, 53] width 38 height 11
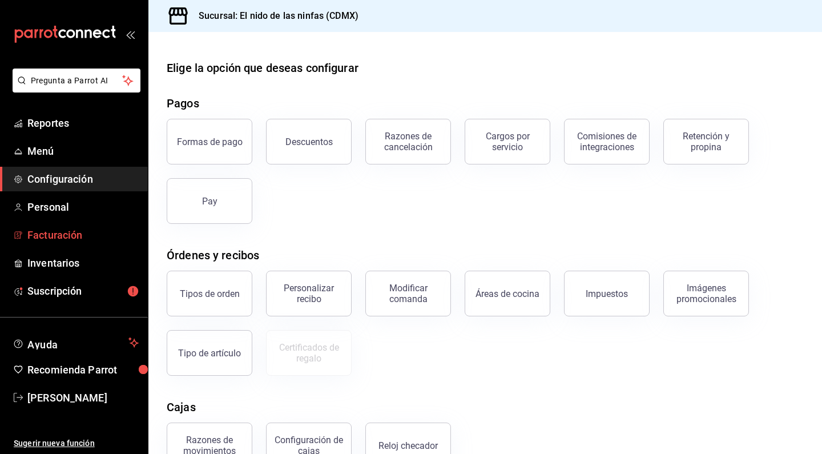
click at [82, 235] on span "Facturación" at bounding box center [82, 234] width 111 height 15
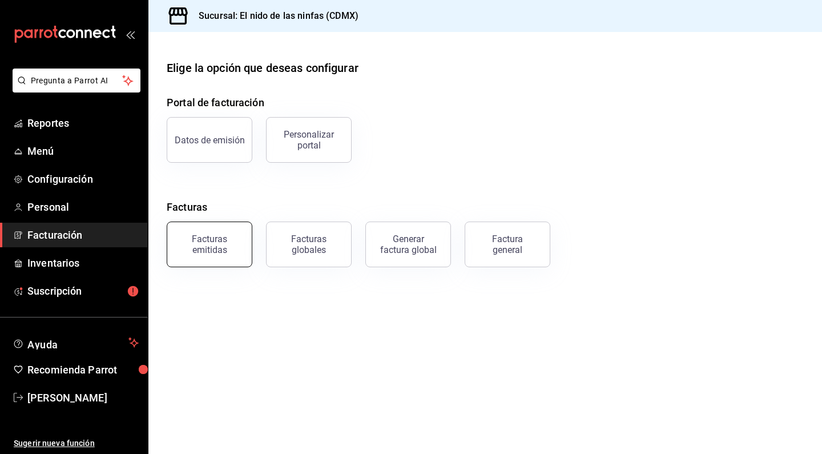
click at [206, 252] on div "Facturas emitidas" at bounding box center [209, 244] width 71 height 22
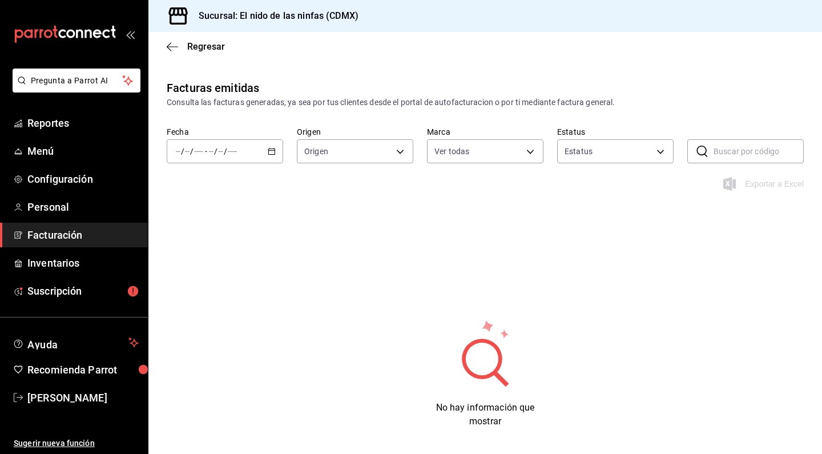
type input "ORDER_INVOICE,GENERAL_INVOICE"
type input "ACTIVE,PENDING_CANCELLATION,CANCELLED,PRE_CANCELLED"
click at [217, 206] on span "Ayer" at bounding box center [220, 211] width 88 height 12
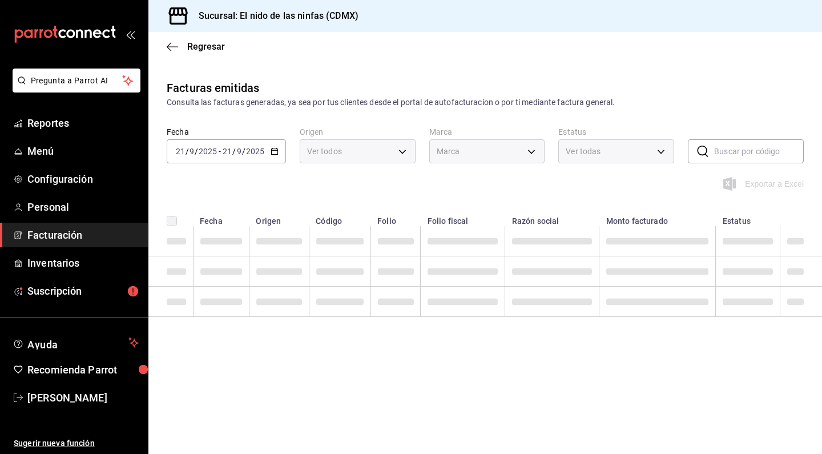
type input "d2e7f705-a92e-4b5a-9c7a-3f8867cbe88b"
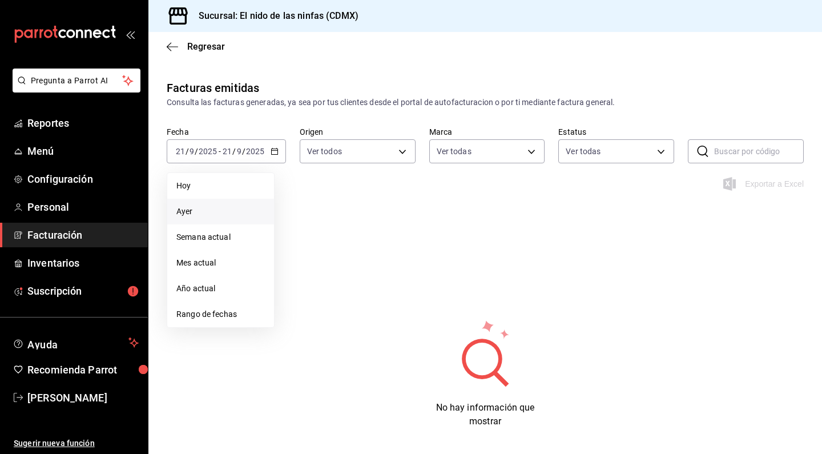
click at [391, 227] on div "Facturas emitidas Consulta las facturas generadas, ya sea por tus clientes desd…" at bounding box center [484, 276] width 673 height 394
click at [211, 155] on input "2025" at bounding box center [207, 151] width 19 height 9
click at [199, 213] on span "Ayer" at bounding box center [220, 211] width 88 height 12
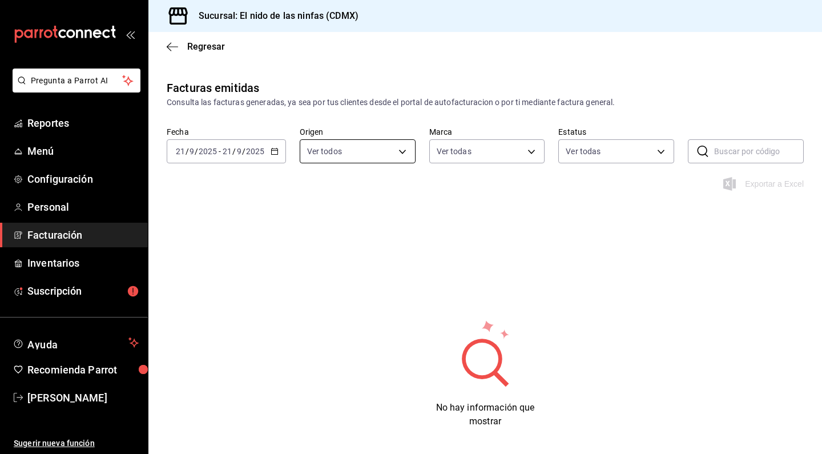
click at [404, 150] on body "Pregunta a Parrot AI Reportes Menú Configuración Personal Facturación Inventari…" at bounding box center [411, 227] width 822 height 454
click at [535, 171] on div at bounding box center [411, 227] width 822 height 454
click at [479, 147] on body "Pregunta a Parrot AI Reportes Menú Configuración Personal Facturación Inventari…" at bounding box center [411, 227] width 822 height 454
click at [45, 120] on div at bounding box center [411, 227] width 822 height 454
click at [45, 120] on div "Ver todas El nido de las ninfas - CDMX" at bounding box center [411, 227] width 822 height 454
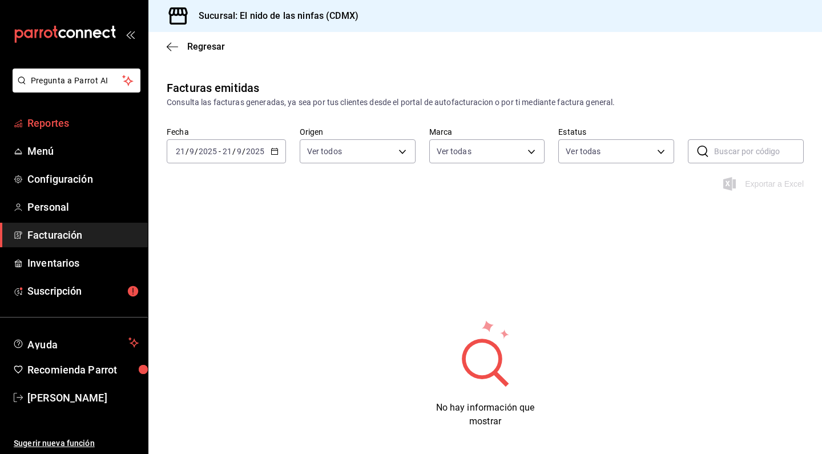
click at [45, 124] on span "Reportes" at bounding box center [82, 122] width 111 height 15
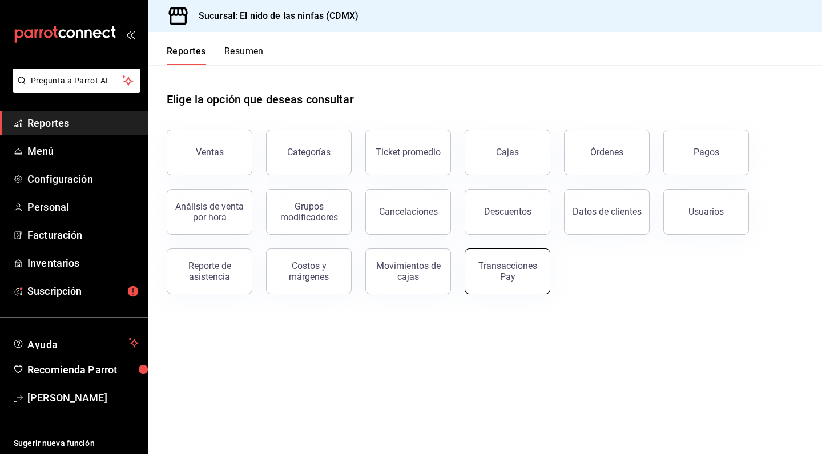
click at [511, 281] on button "Transacciones Pay" at bounding box center [508, 271] width 86 height 46
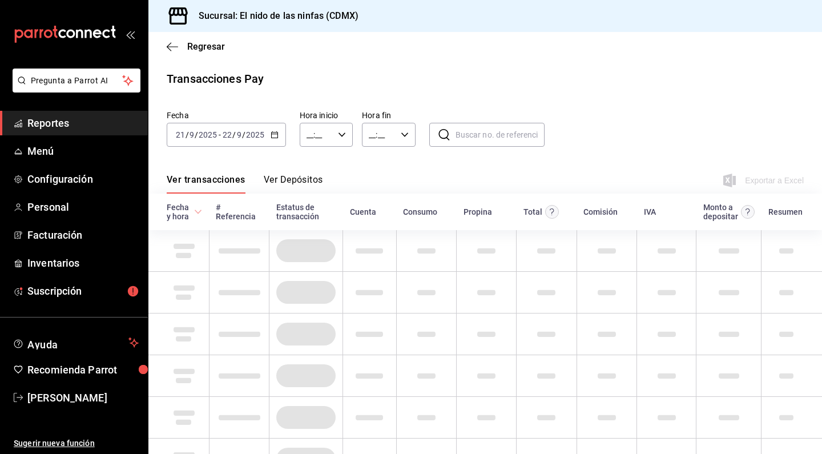
type input "00:00"
type input "23:59"
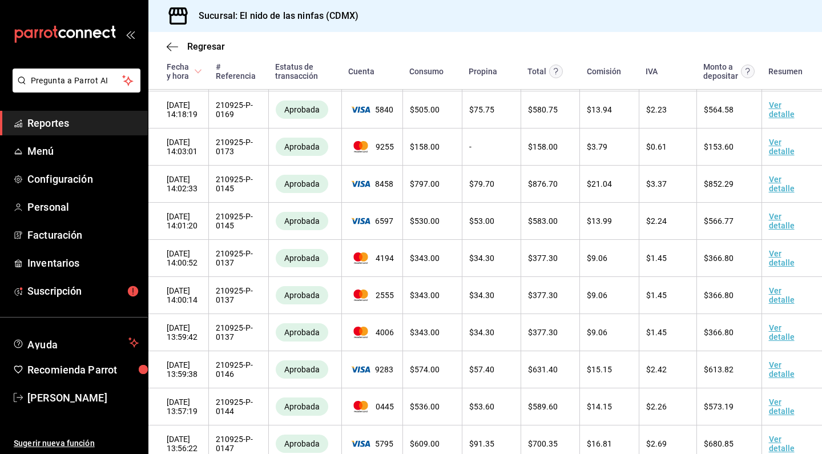
scroll to position [2412, 0]
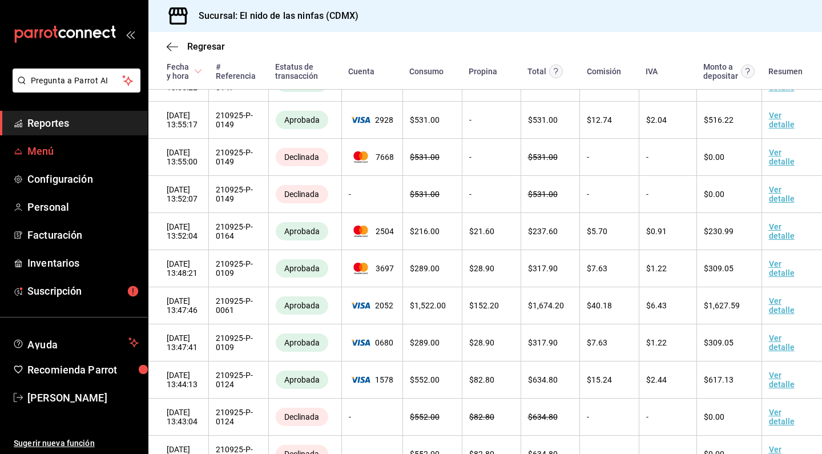
click at [60, 152] on span "Menú" at bounding box center [82, 150] width 111 height 15
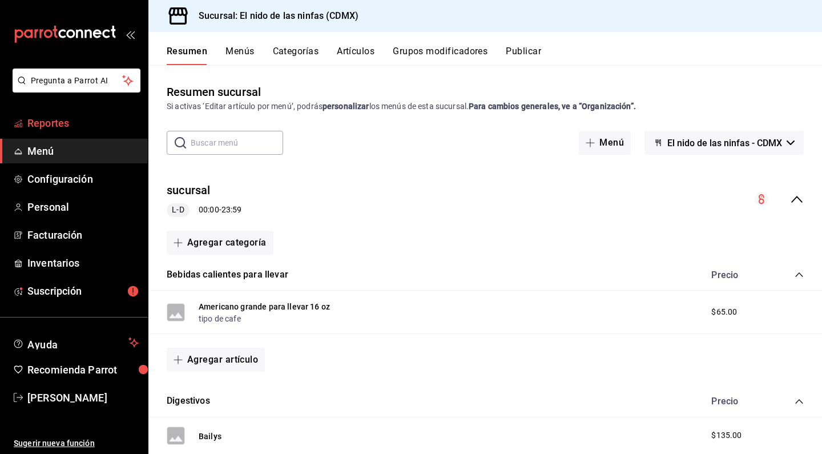
click at [63, 128] on span "Reportes" at bounding box center [82, 122] width 111 height 15
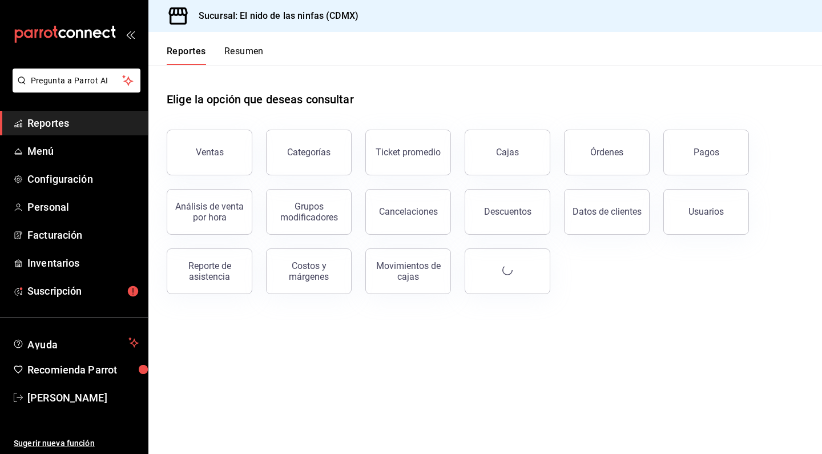
click at [63, 128] on span "Reportes" at bounding box center [82, 122] width 111 height 15
